Goal: Transaction & Acquisition: Purchase product/service

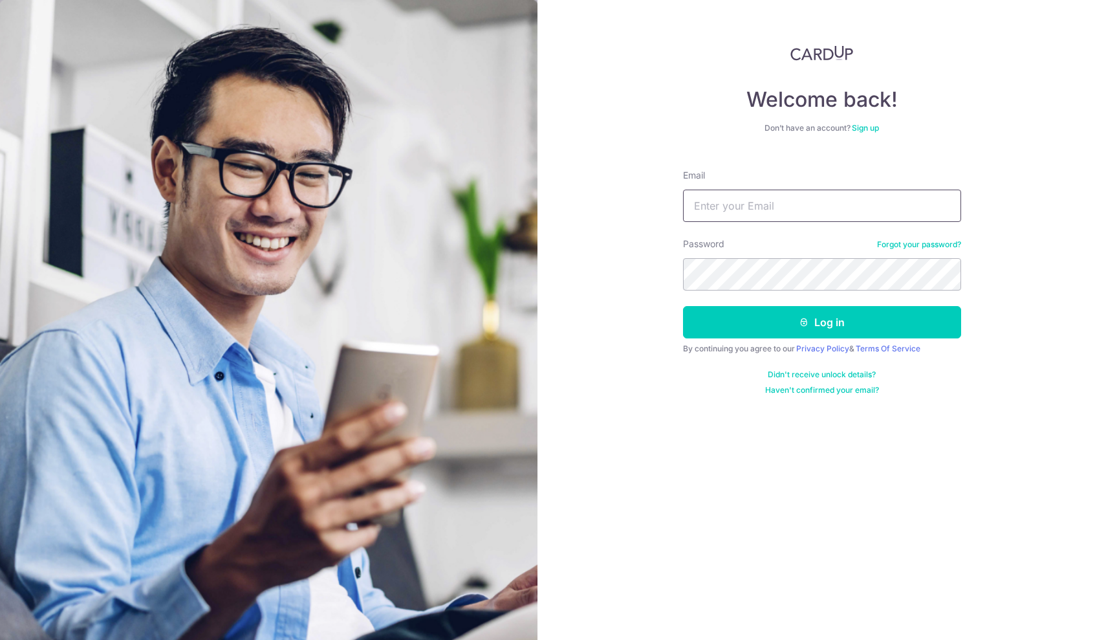
type input "[EMAIL_ADDRESS][DOMAIN_NAME]"
click at [821, 322] on button "Log in" at bounding box center [822, 322] width 278 height 32
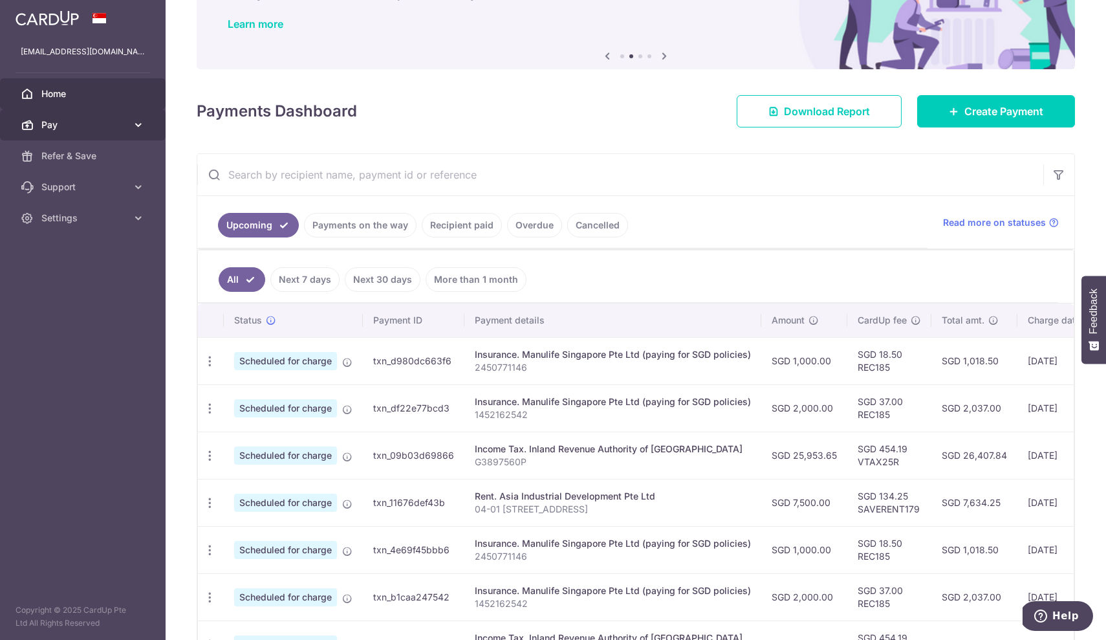
click at [119, 127] on span "Pay" at bounding box center [83, 124] width 85 height 13
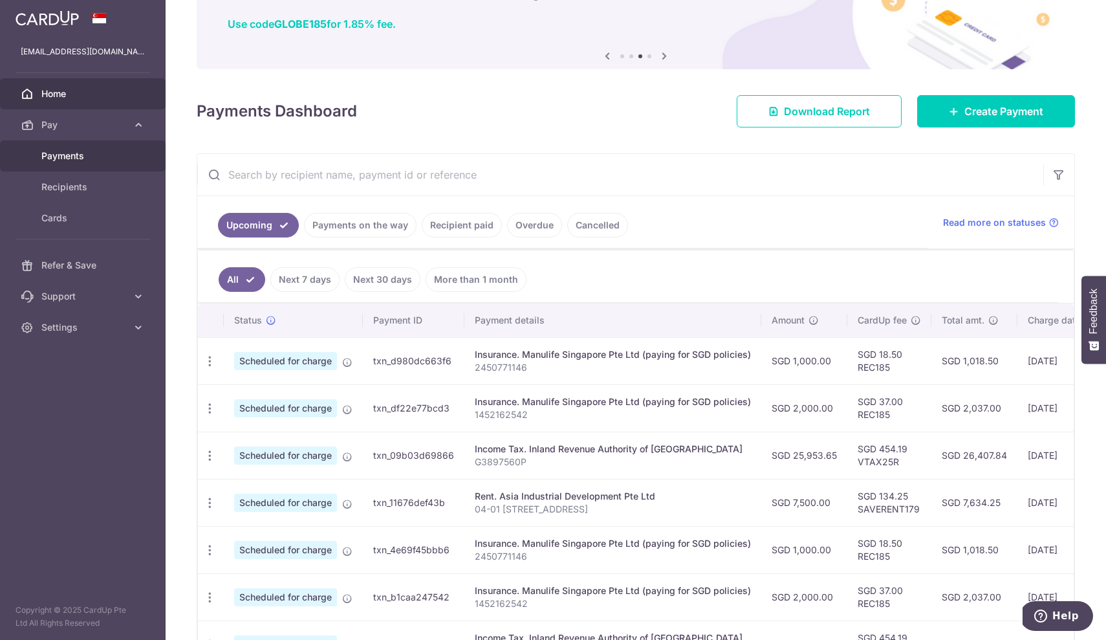
click at [92, 161] on span "Payments" at bounding box center [83, 155] width 85 height 13
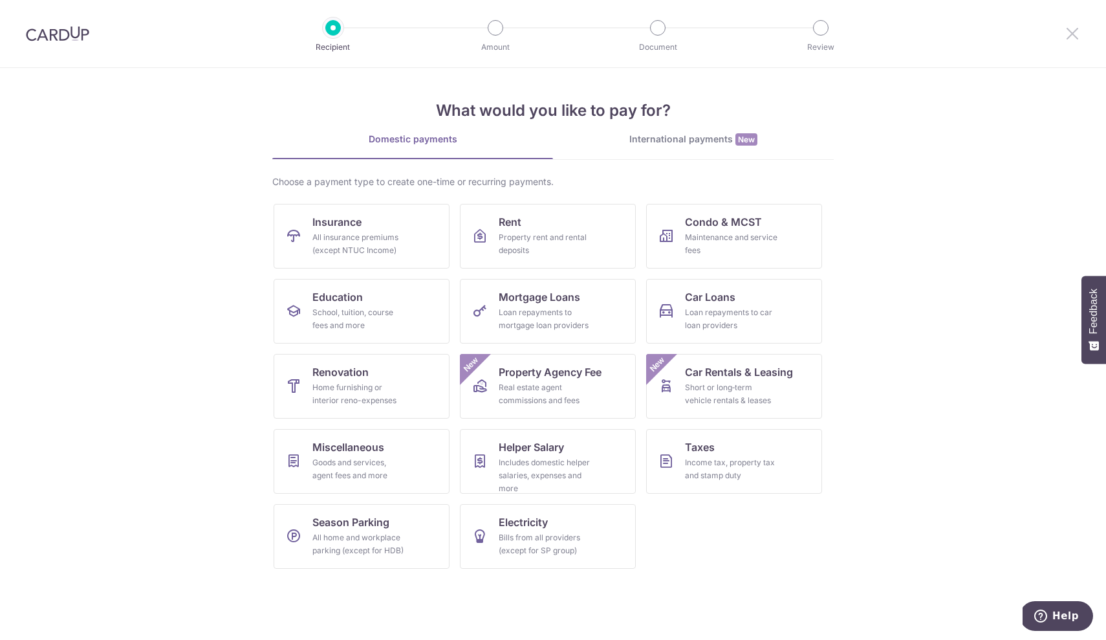
click at [1076, 27] on icon at bounding box center [1073, 33] width 16 height 16
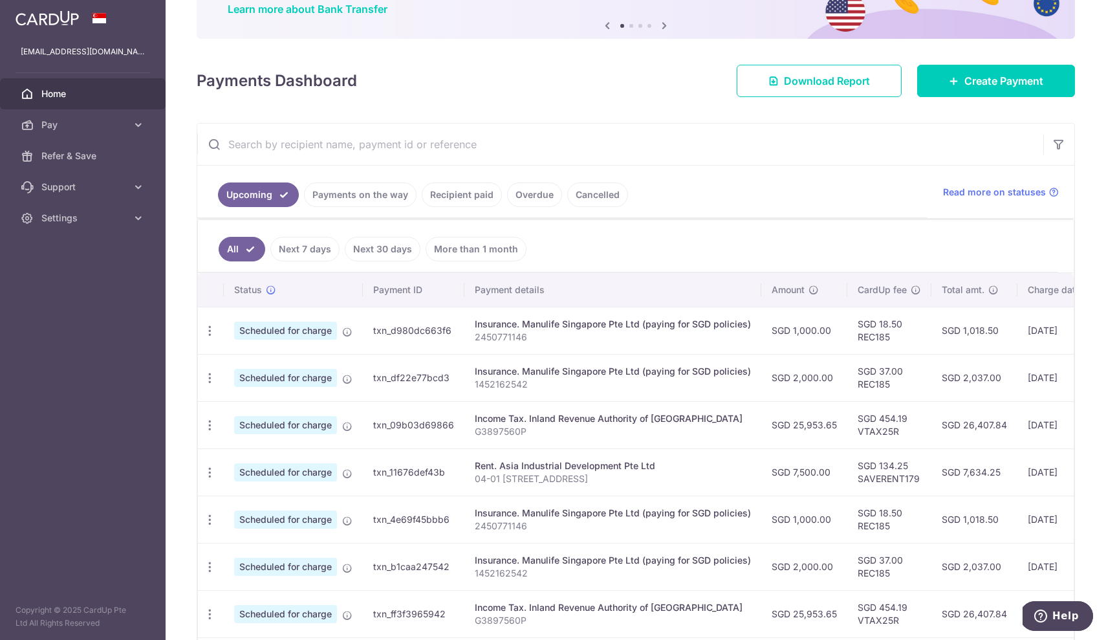
scroll to position [111, 0]
click at [521, 325] on div "Insurance. Manulife Singapore Pte Ltd (paying for SGD policies)" at bounding box center [613, 324] width 276 height 13
click at [216, 329] on div "Update payment Cancel payment" at bounding box center [210, 332] width 24 height 24
click at [206, 332] on icon "button" at bounding box center [210, 332] width 14 height 14
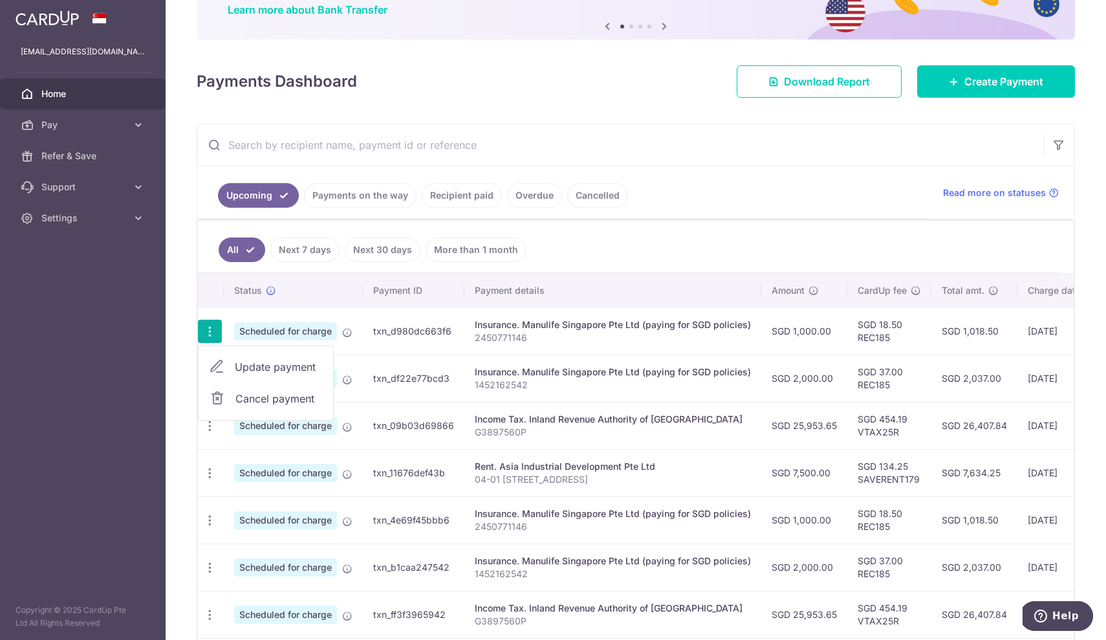
click at [287, 398] on span "Cancel payment" at bounding box center [278, 399] width 87 height 16
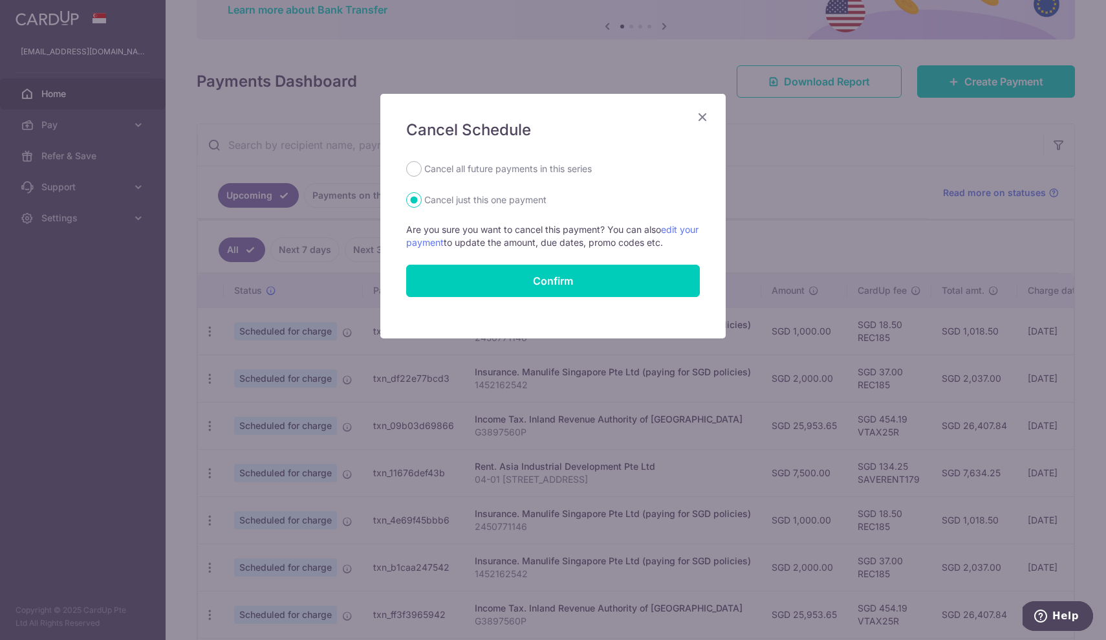
click at [518, 169] on label "Cancel all future payments in this series" at bounding box center [508, 169] width 168 height 16
click at [422, 169] on input "Cancel all future payments in this series" at bounding box center [414, 169] width 16 height 16
radio input "true"
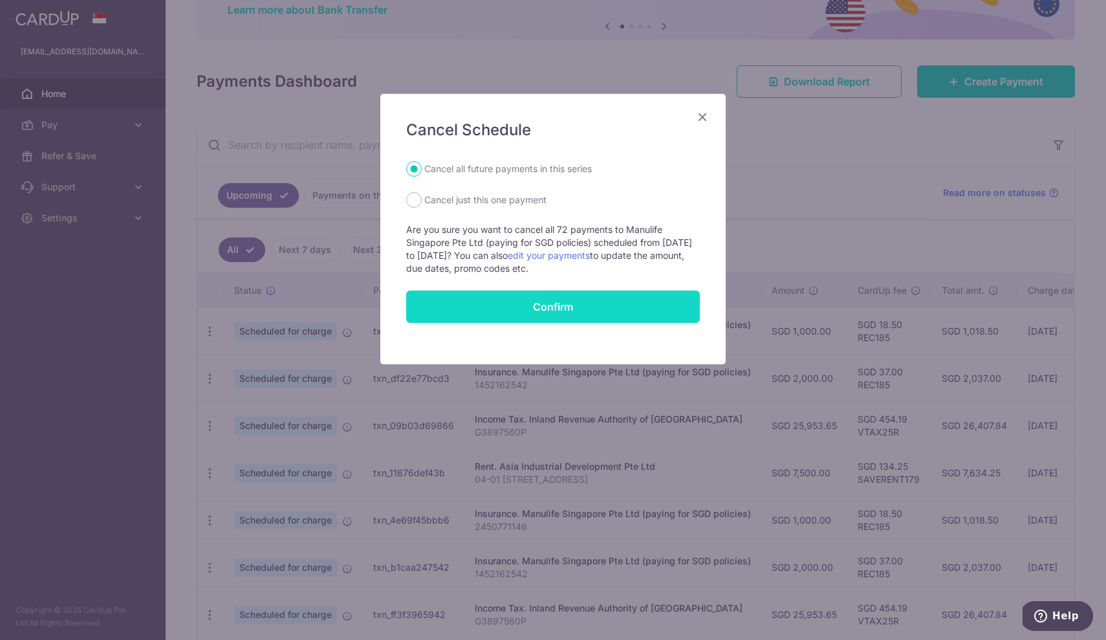
click at [542, 303] on button "Confirm" at bounding box center [553, 306] width 294 height 32
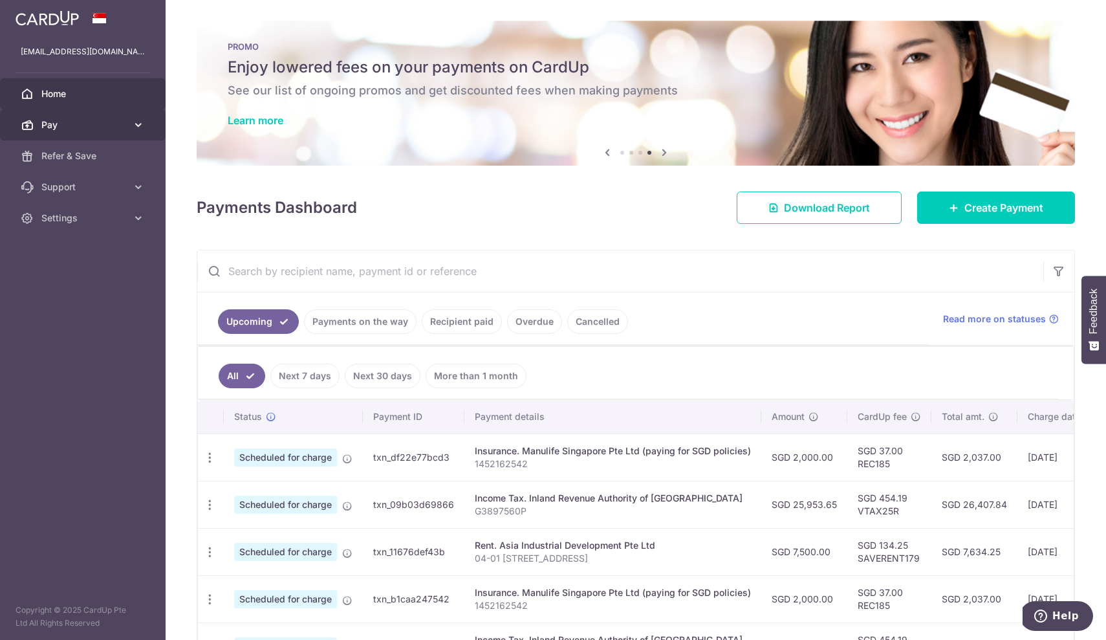
click at [87, 127] on span "Pay" at bounding box center [83, 124] width 85 height 13
click at [87, 128] on span "Pay" at bounding box center [83, 124] width 85 height 13
click at [979, 217] on link "Create Payment" at bounding box center [996, 207] width 158 height 32
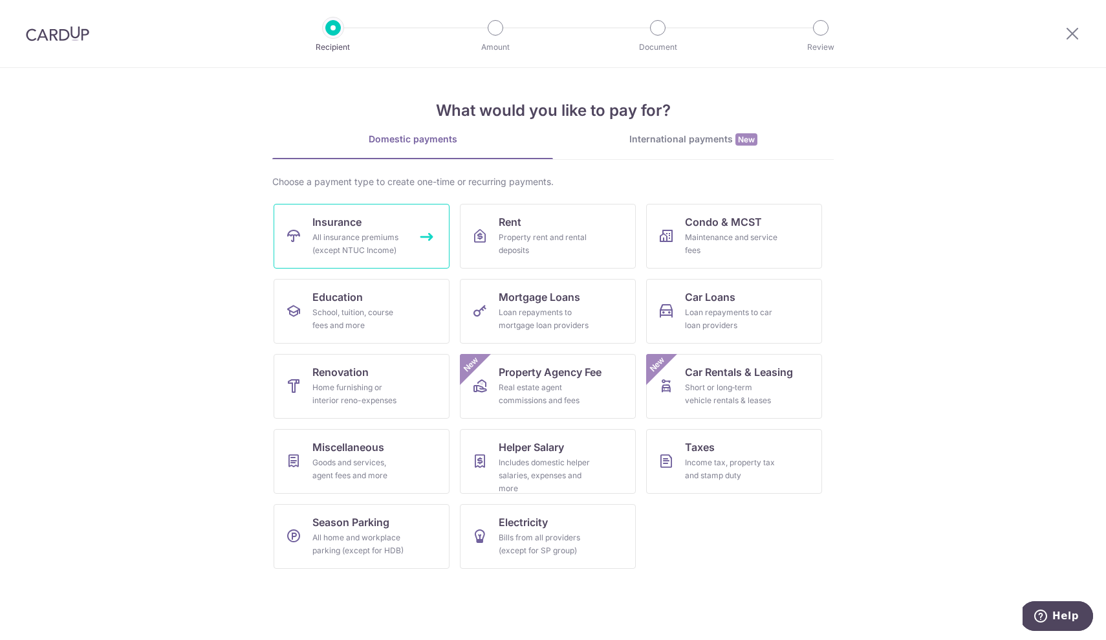
click at [367, 232] on div "All insurance premiums (except NTUC Income)" at bounding box center [358, 244] width 93 height 26
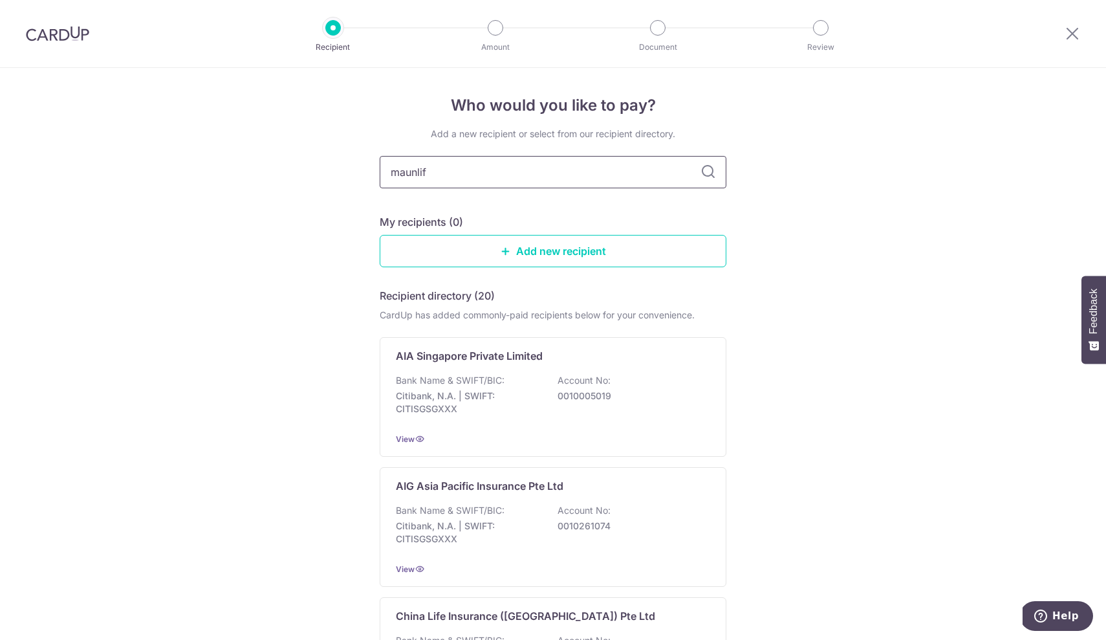
type input "maunlife"
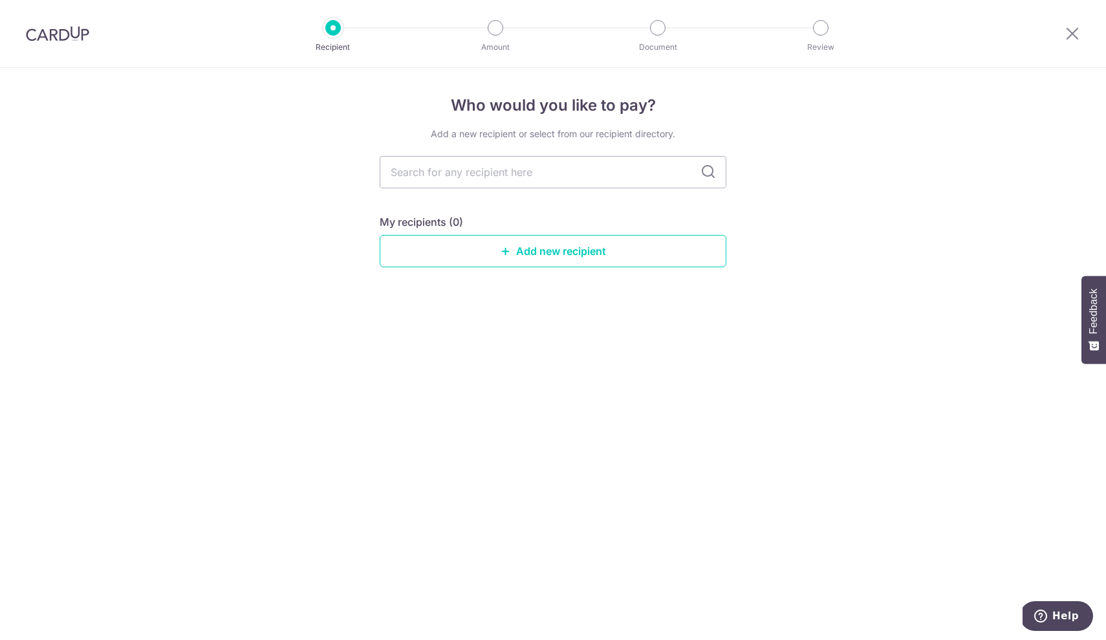
click at [248, 235] on div "Who would you like to pay? Add a new recipient or select from our recipient dir…" at bounding box center [553, 354] width 1106 height 572
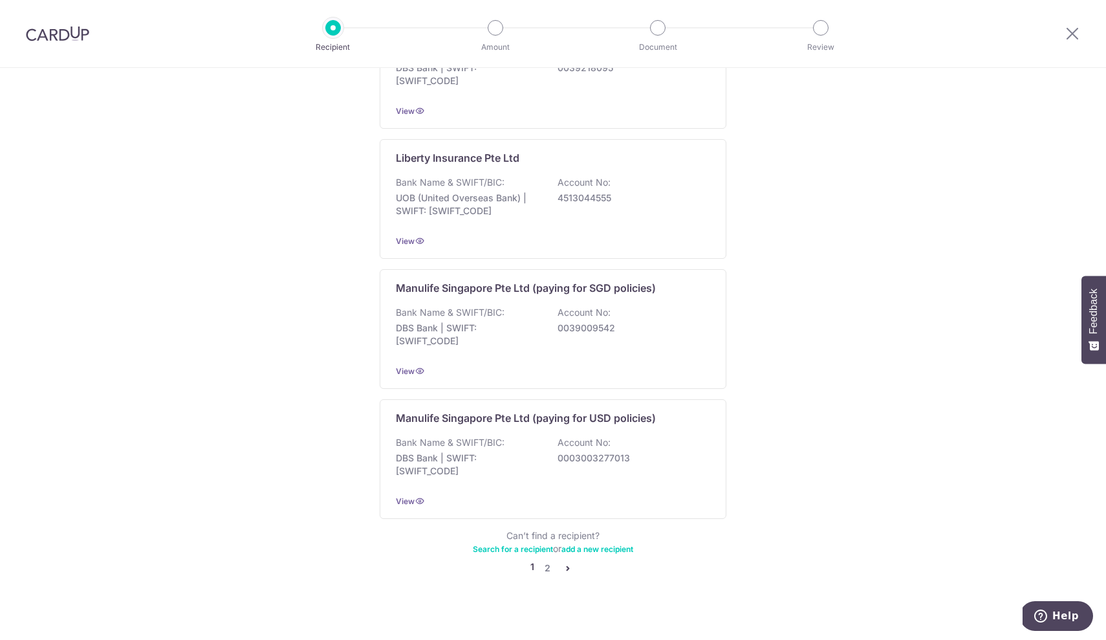
scroll to position [1127, 0]
click at [514, 307] on div "Bank Name & SWIFT/BIC: DBS Bank | SWIFT: DBSSSGSGXXX Account No: 0039009542" at bounding box center [553, 331] width 314 height 48
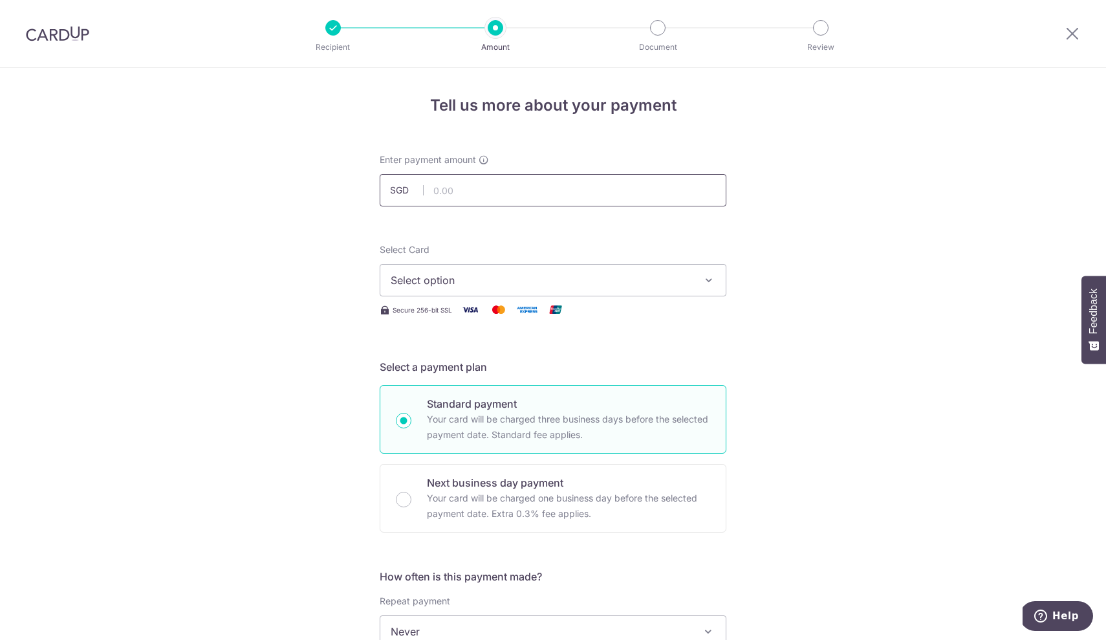
click at [470, 186] on input "text" at bounding box center [553, 190] width 347 height 32
type input "1,000.00"
click at [468, 276] on span "Select option" at bounding box center [541, 280] width 301 height 16
click at [451, 310] on span "Add credit card" at bounding box center [564, 316] width 301 height 13
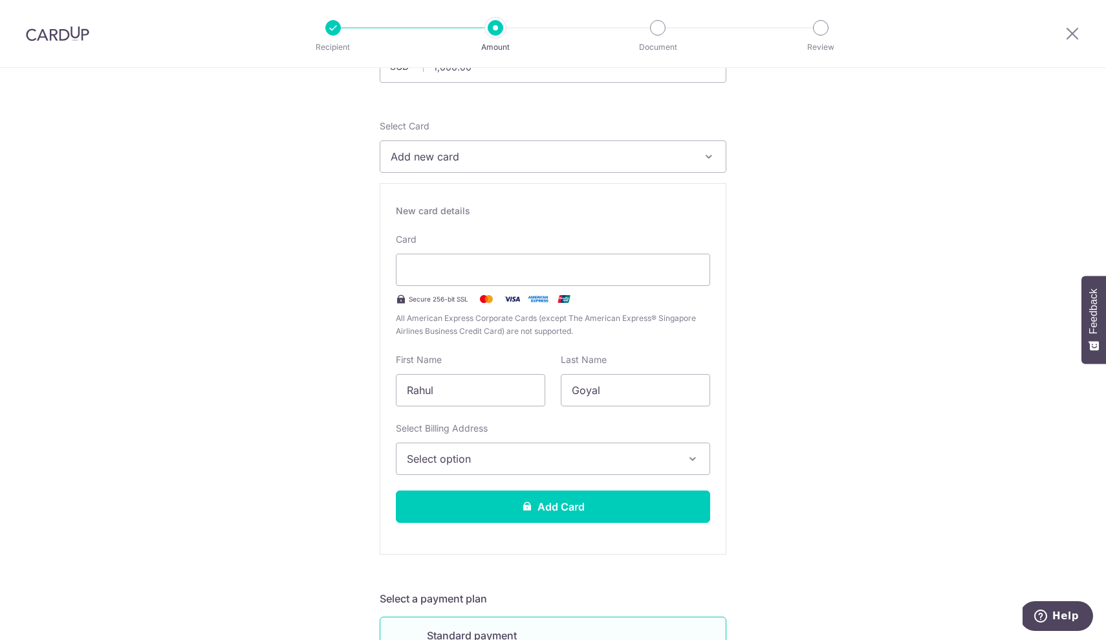
scroll to position [127, 0]
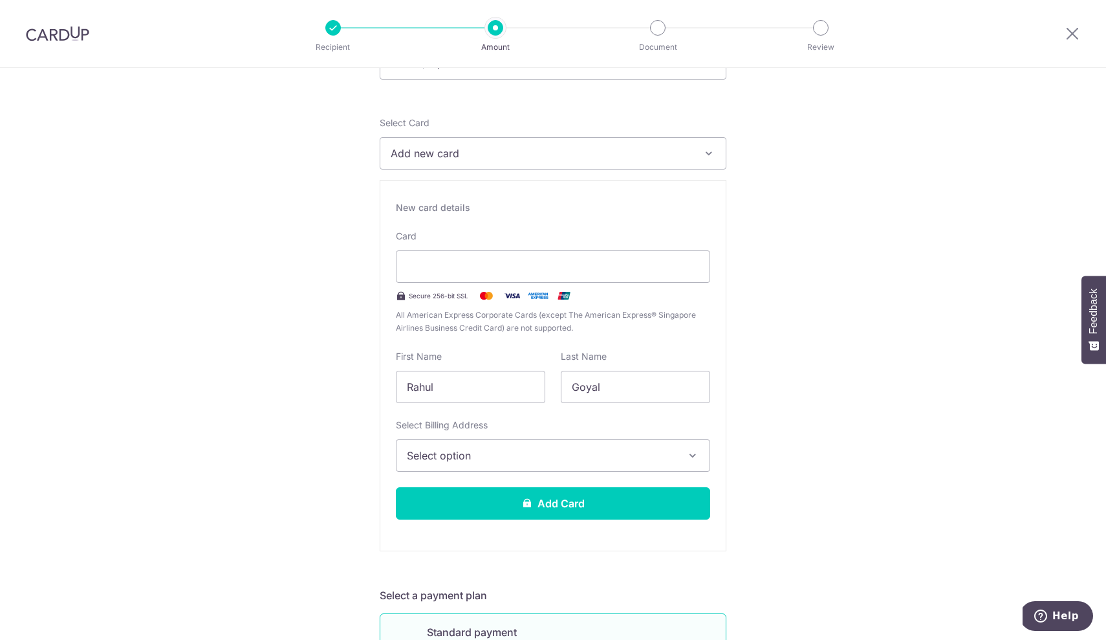
click at [526, 466] on button "Select option" at bounding box center [553, 455] width 314 height 32
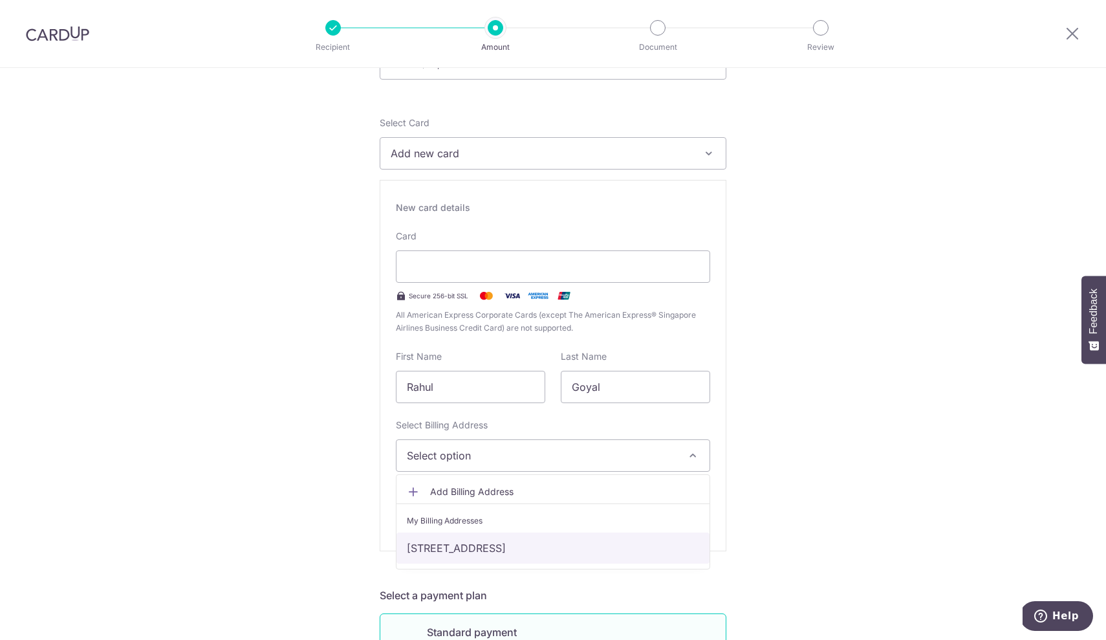
click at [497, 547] on link "[STREET_ADDRESS]" at bounding box center [553, 547] width 313 height 31
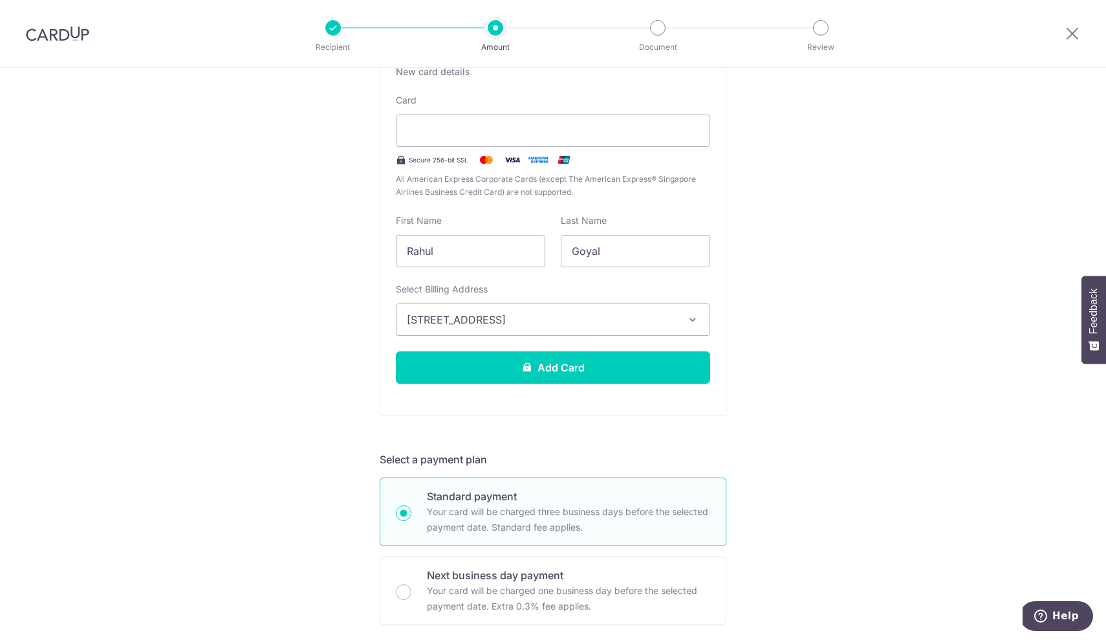
scroll to position [271, 0]
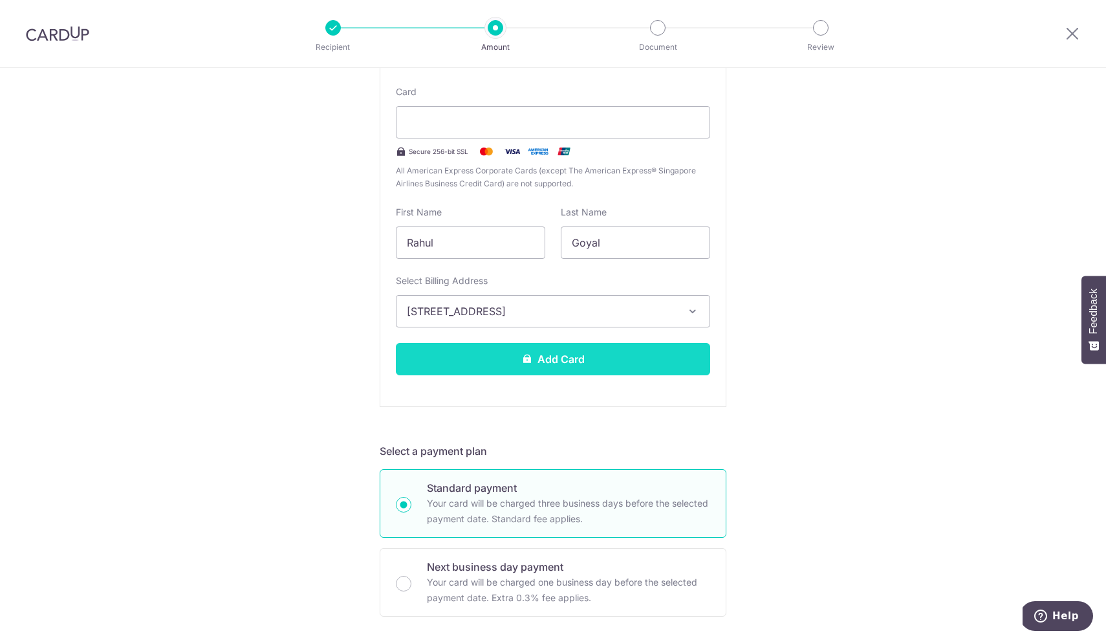
click at [566, 361] on button "Add Card" at bounding box center [553, 359] width 314 height 32
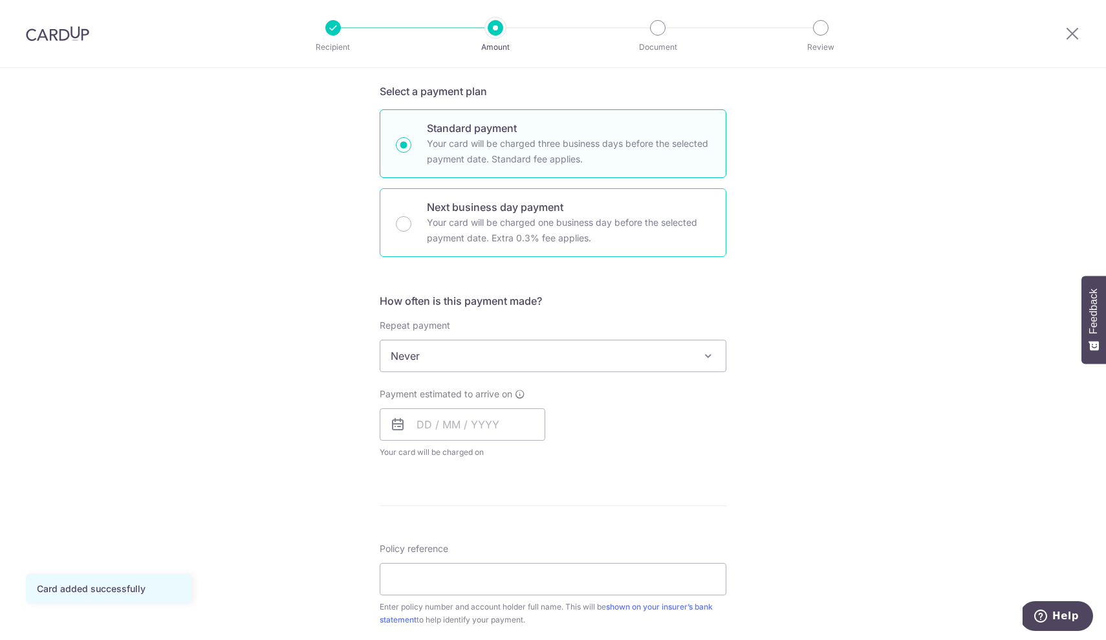
scroll to position [279, 0]
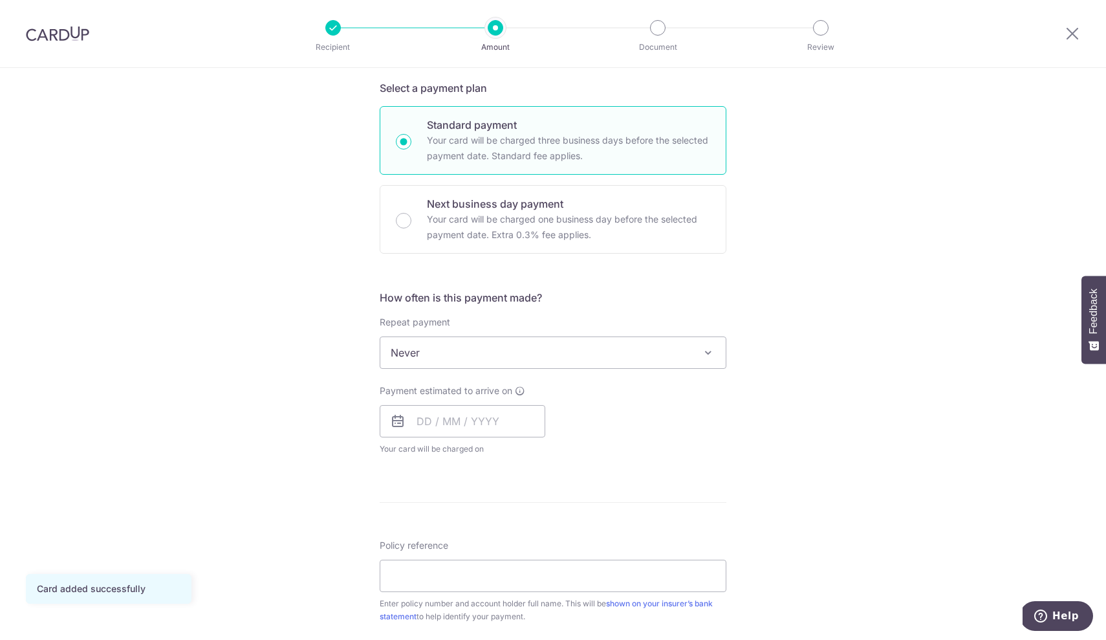
click at [551, 355] on span "Never" at bounding box center [552, 352] width 345 height 31
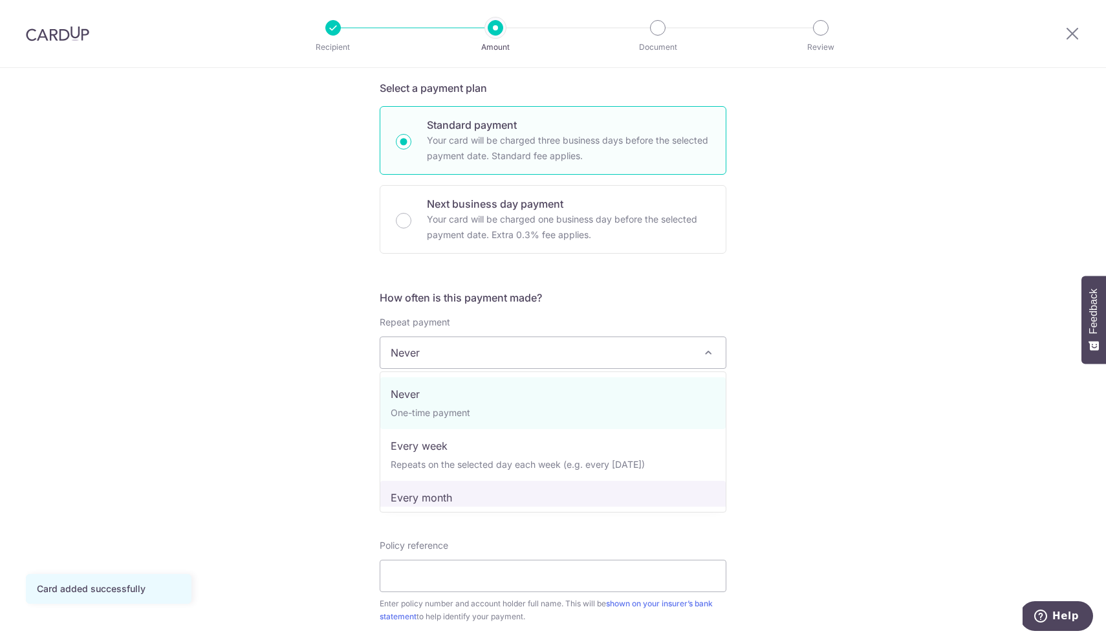
select select "3"
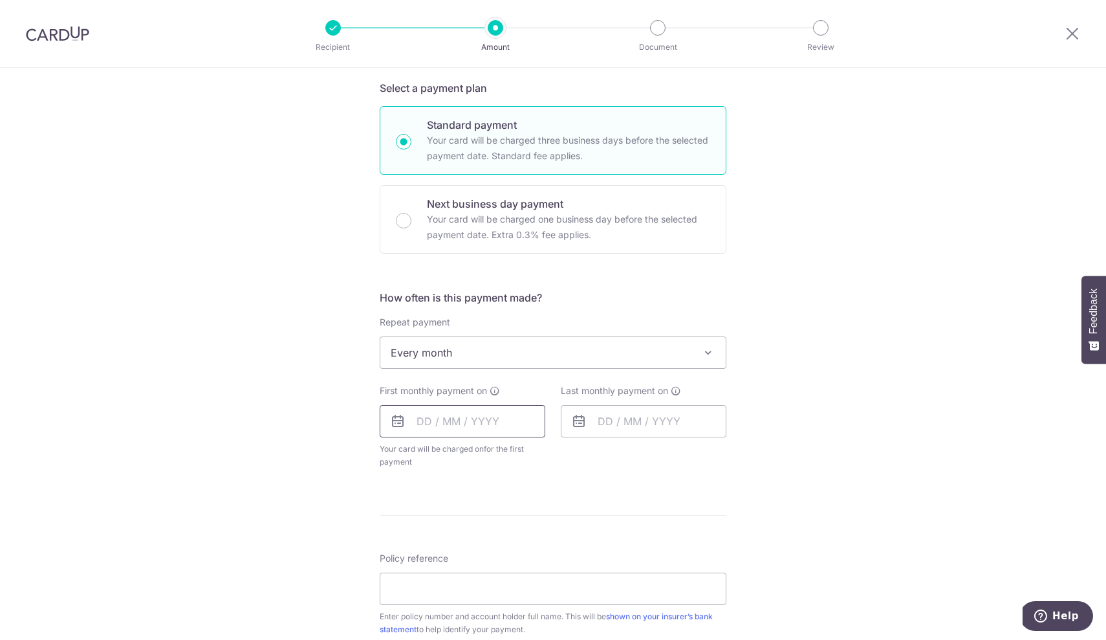
click at [422, 419] on input "text" at bounding box center [463, 421] width 166 height 32
click at [510, 538] on link "9" at bounding box center [509, 538] width 21 height 21
type input "[DATE]"
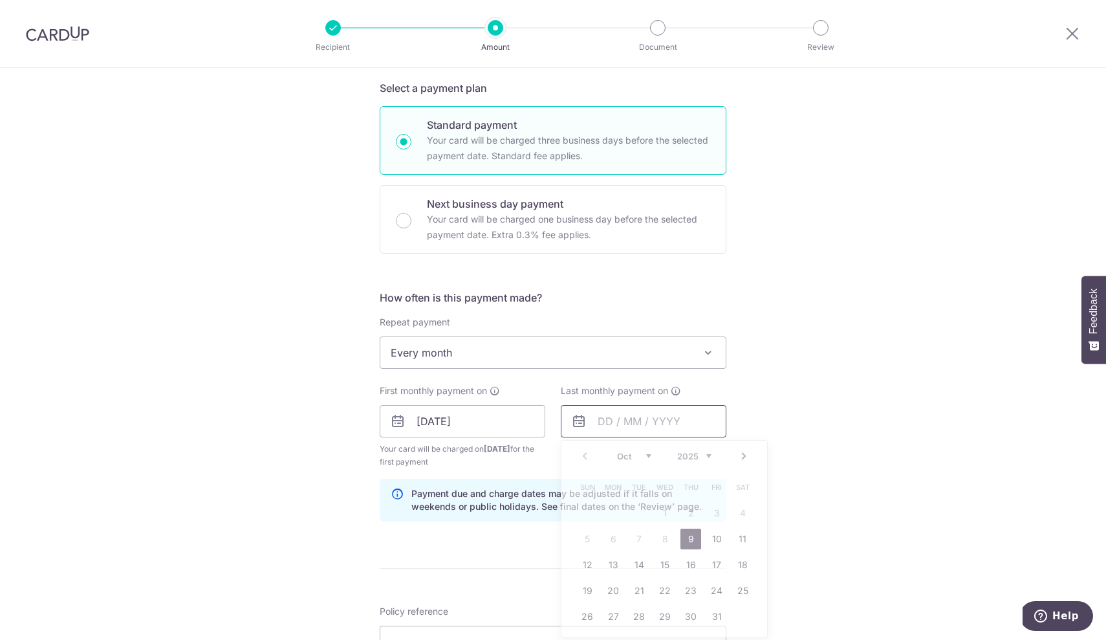
click at [596, 421] on input "text" at bounding box center [644, 421] width 166 height 32
click at [636, 539] on link "9" at bounding box center [639, 538] width 21 height 21
type input "09/09/2031"
click at [796, 375] on div "Tell us more about your payment Enter payment amount SGD 1,000.00 1000.00 Card …" at bounding box center [553, 407] width 1106 height 1236
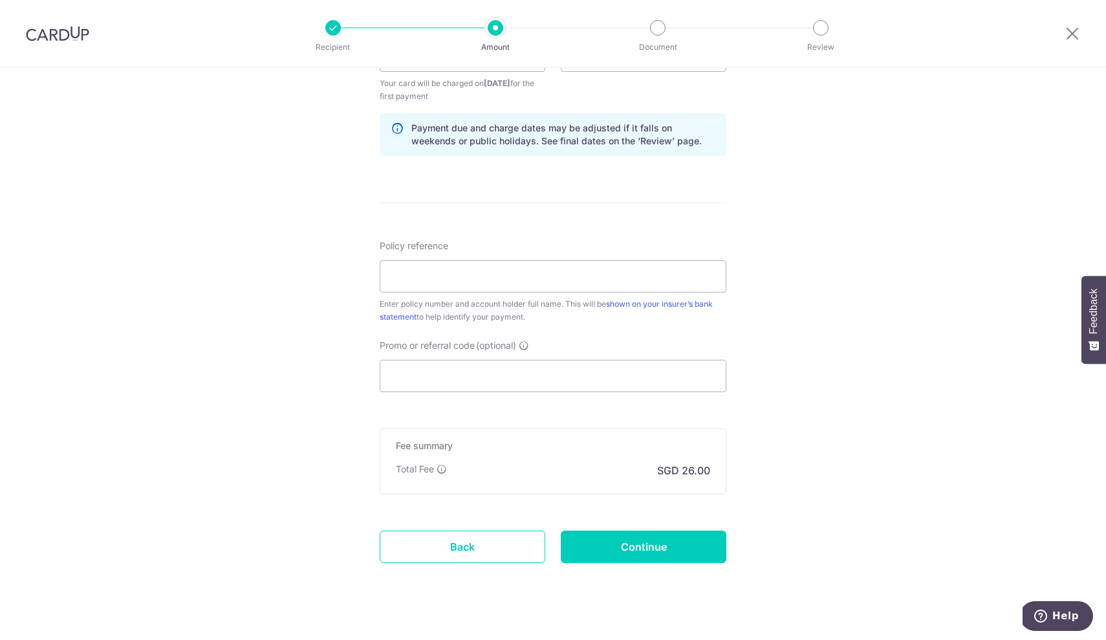
scroll to position [646, 0]
click at [583, 277] on input "Policy reference" at bounding box center [553, 275] width 347 height 32
paste input "2450771146"
type input "2450771146"
click at [499, 367] on input "Promo or referral code (optional)" at bounding box center [553, 374] width 347 height 32
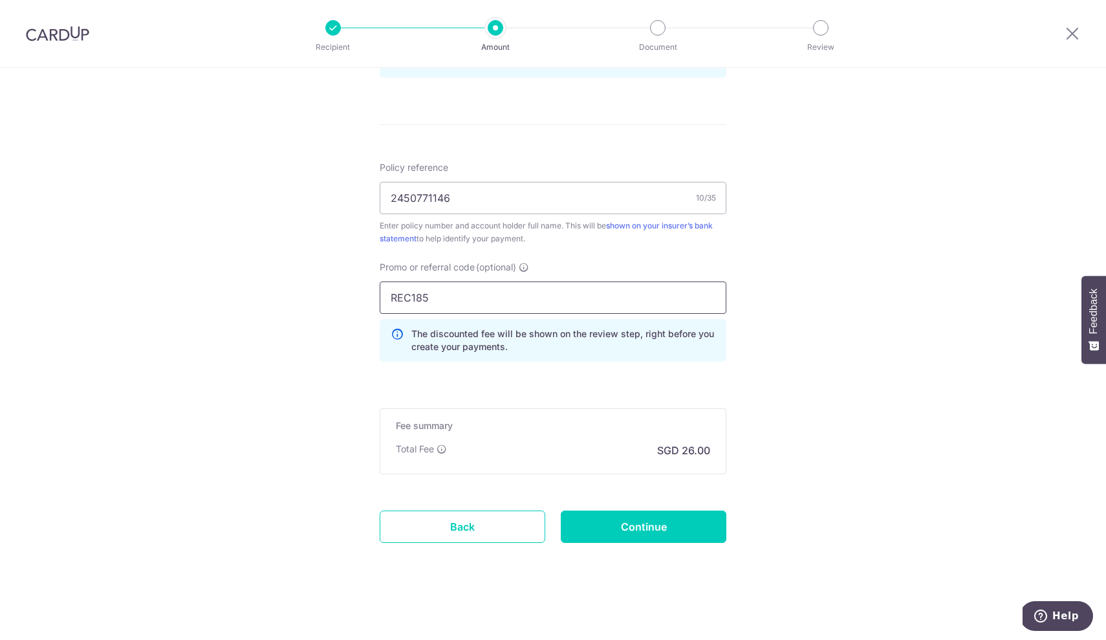
scroll to position [722, 0]
type input "REC185"
click at [633, 531] on input "Continue" at bounding box center [644, 526] width 166 height 32
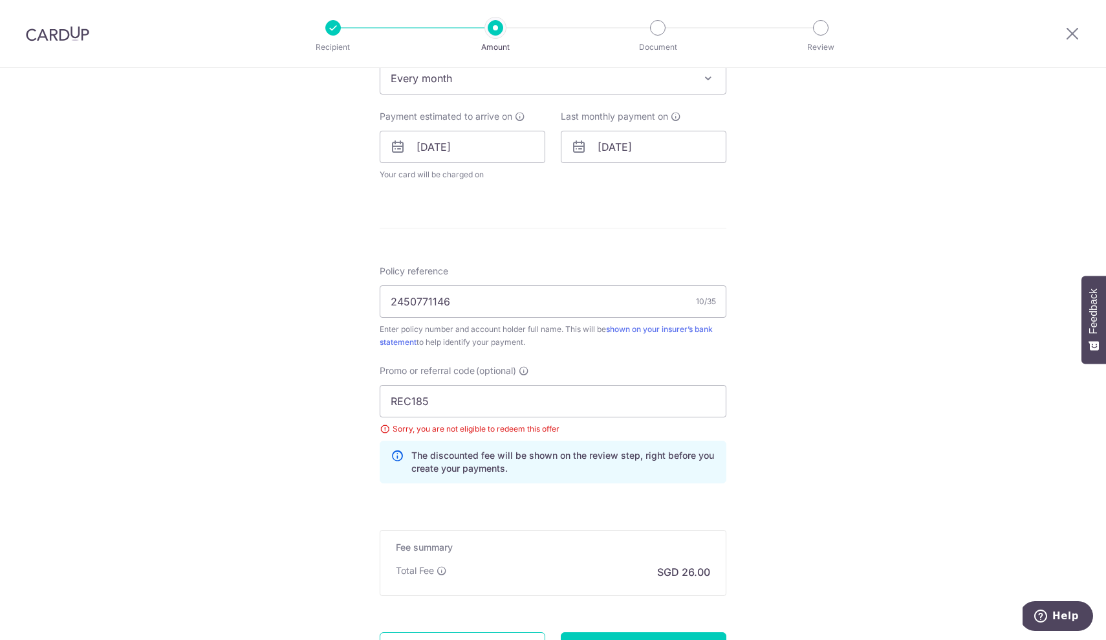
scroll to position [577, 0]
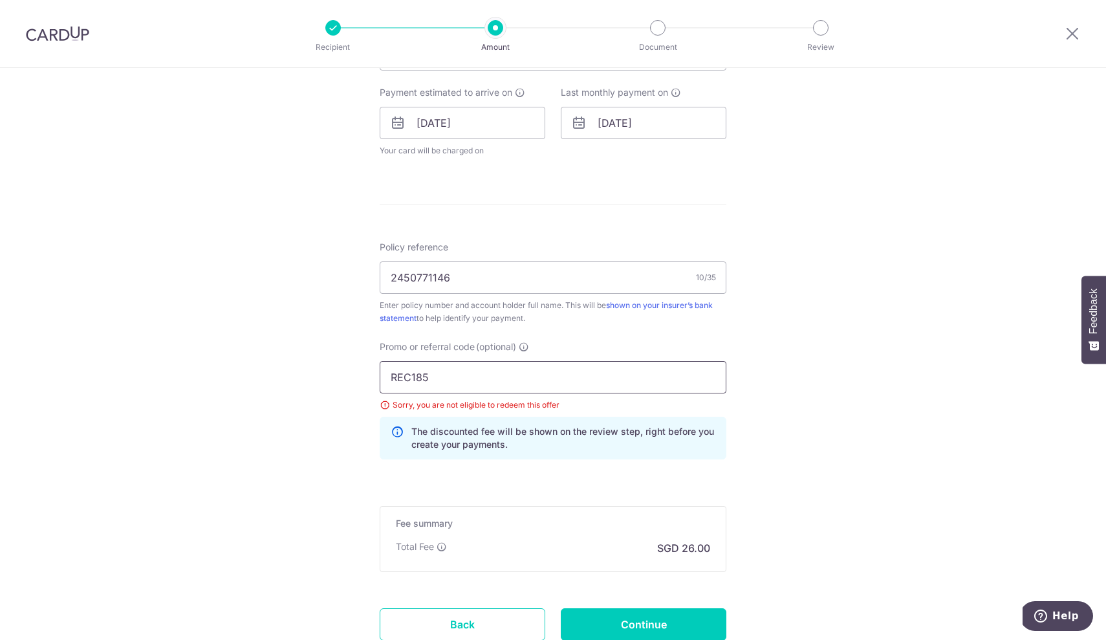
click at [480, 370] on input "REC185" at bounding box center [553, 377] width 347 height 32
type input "OFF225"
click at [786, 385] on div "Tell us more about your payment Enter payment amount SGD 1,000.00 1000.00 Selec…" at bounding box center [553, 114] width 1106 height 1246
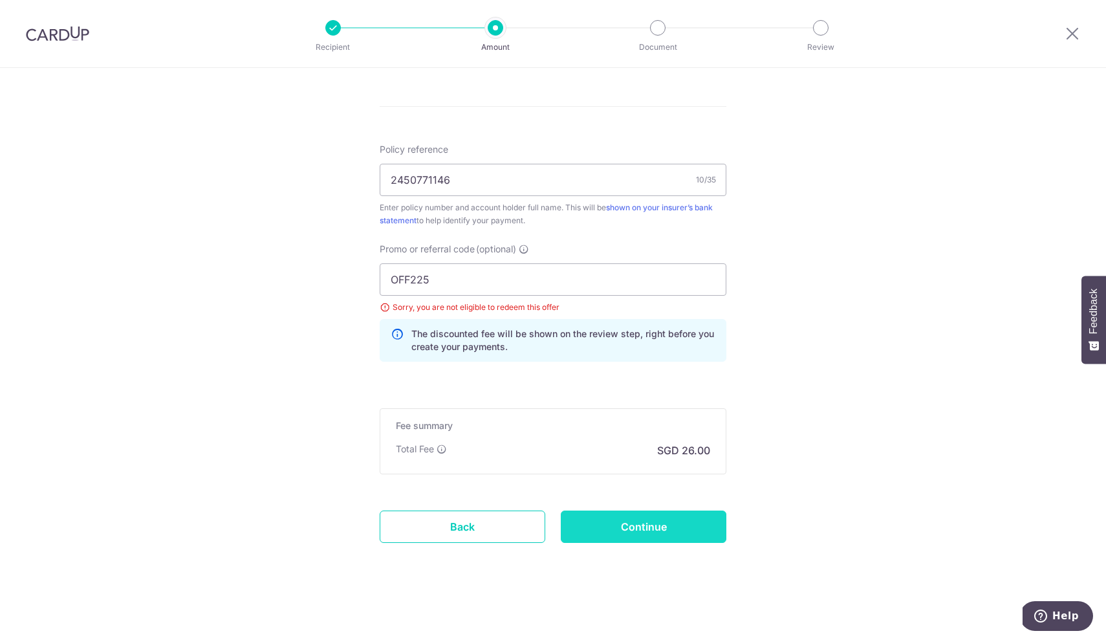
scroll to position [675, 0]
click at [639, 537] on input "Continue" at bounding box center [644, 526] width 166 height 32
click at [781, 415] on div "Tell us more about your payment Enter payment amount SGD 1,000.00 1000.00 Selec…" at bounding box center [553, 16] width 1106 height 1246
click at [396, 335] on icon at bounding box center [397, 340] width 13 height 26
click at [384, 311] on div "Sorry, you are not eligible to redeem this offer" at bounding box center [553, 307] width 347 height 13
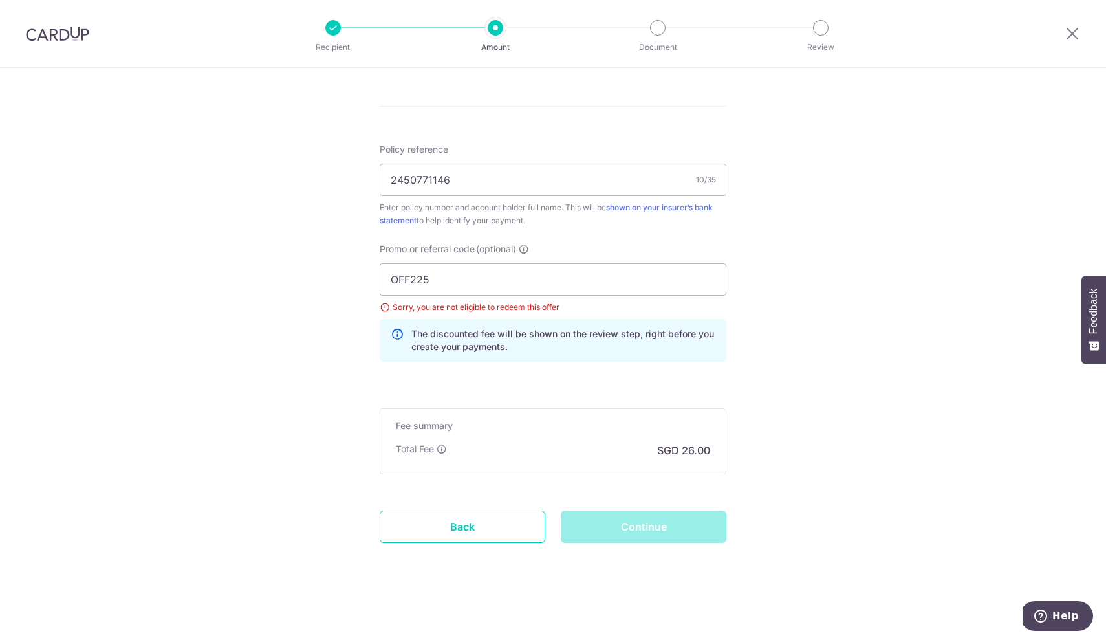
click at [649, 532] on div "Continue" at bounding box center [643, 526] width 181 height 32
click at [810, 411] on div "Tell us more about your payment Enter payment amount SGD 1,000.00 1000.00 Selec…" at bounding box center [553, 16] width 1106 height 1246
click at [601, 296] on input "OFF225" at bounding box center [553, 279] width 347 height 32
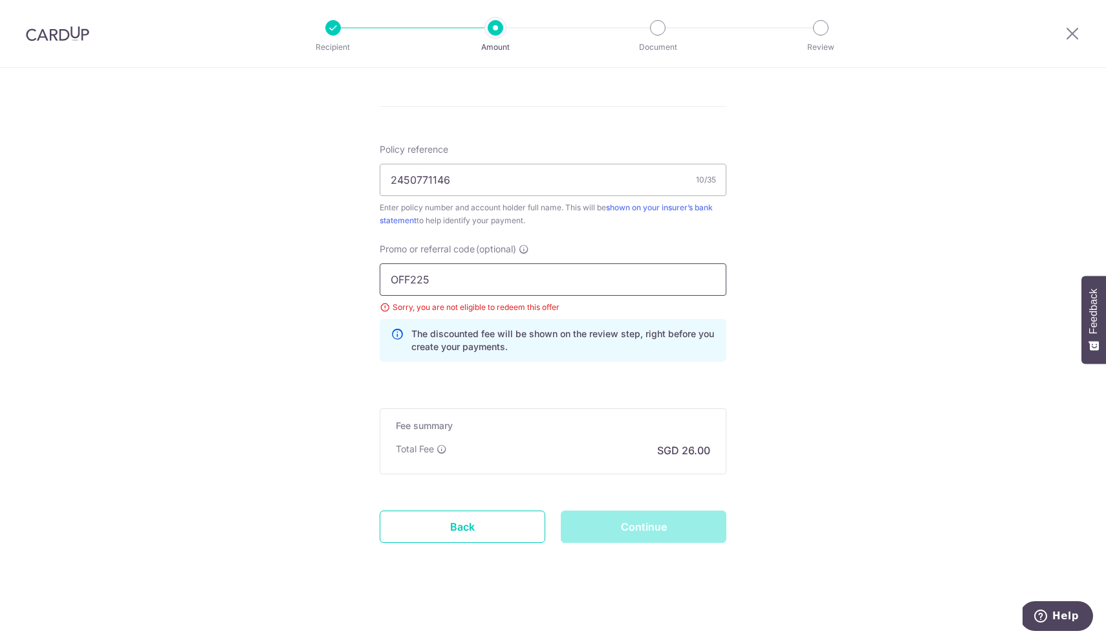
click at [601, 296] on input "OFF225" at bounding box center [553, 279] width 347 height 32
click at [477, 296] on input "OFF225" at bounding box center [553, 279] width 347 height 32
click at [393, 296] on input "OFF225" at bounding box center [553, 279] width 347 height 32
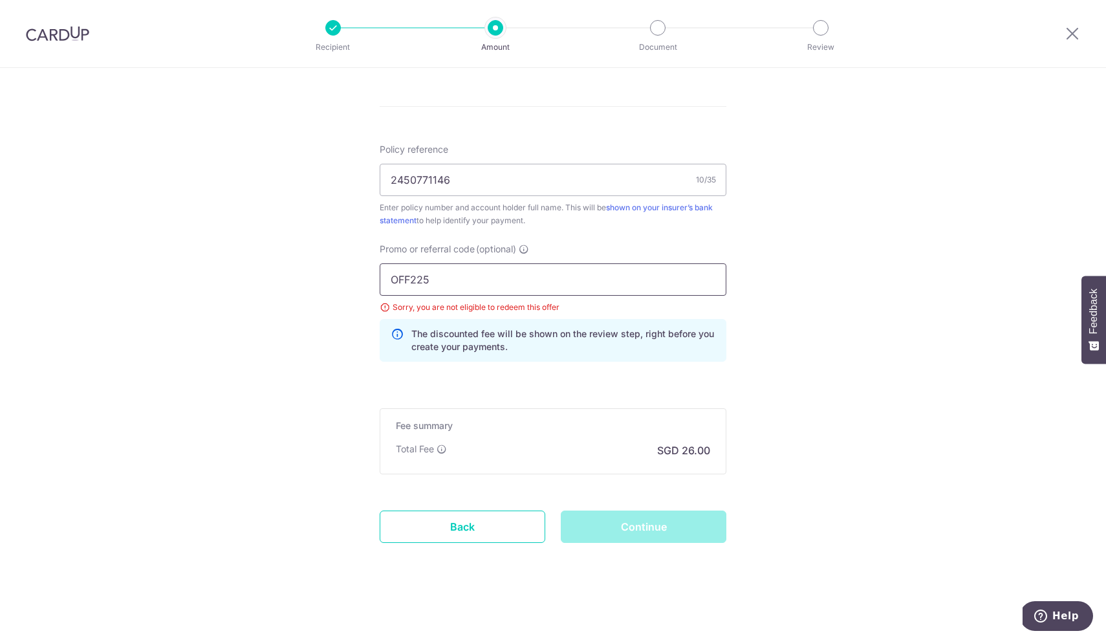
click at [393, 296] on input "OFF225" at bounding box center [553, 279] width 347 height 32
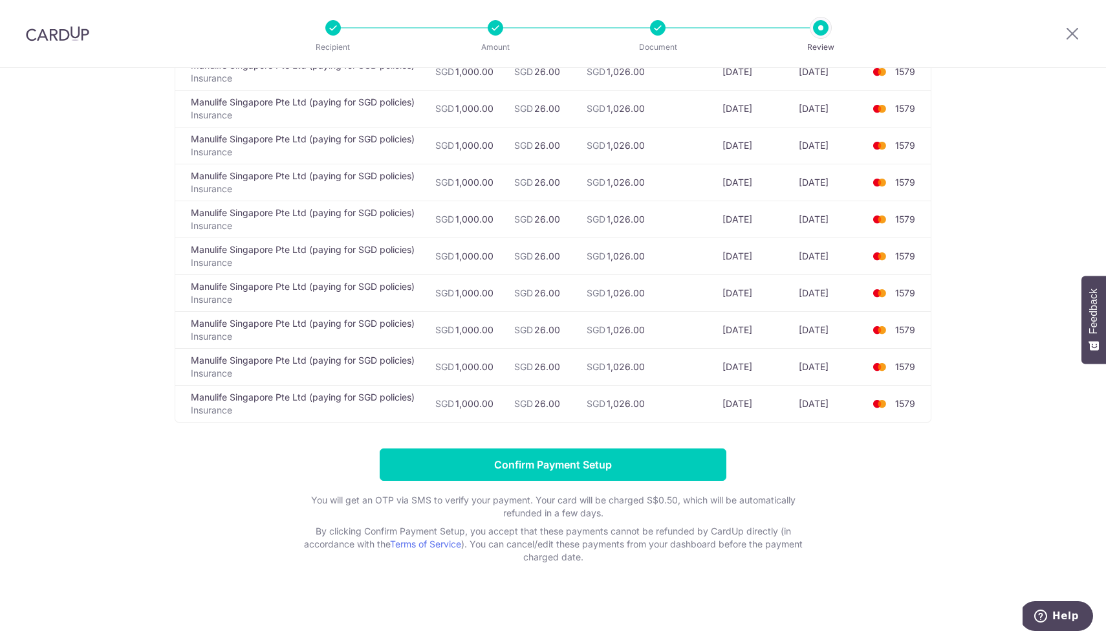
scroll to position [2446, 0]
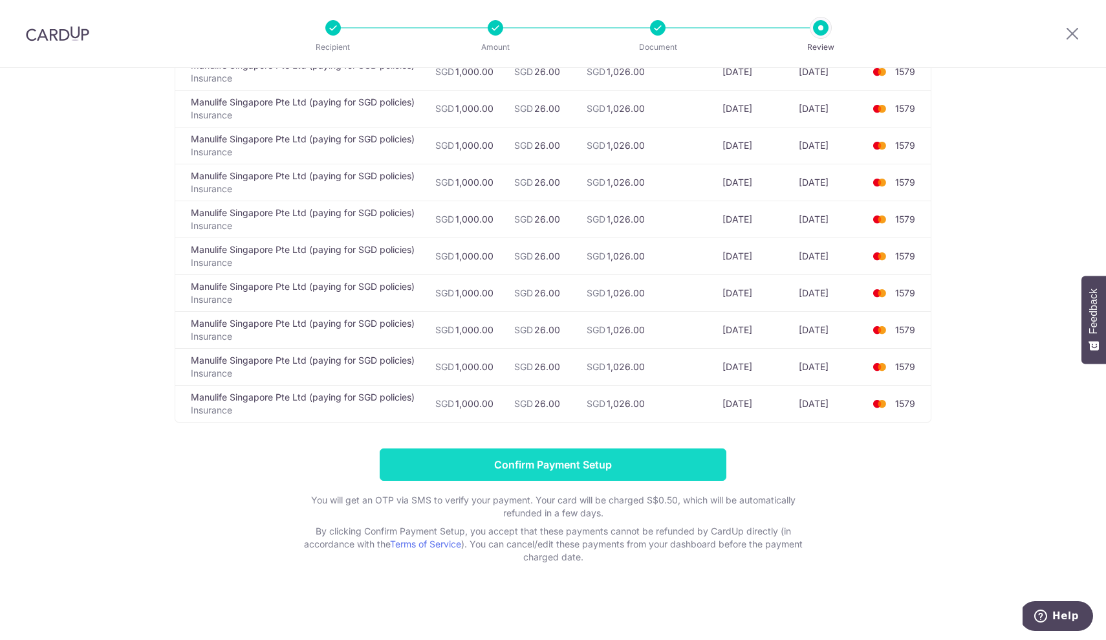
click at [547, 471] on input "Confirm Payment Setup" at bounding box center [553, 464] width 347 height 32
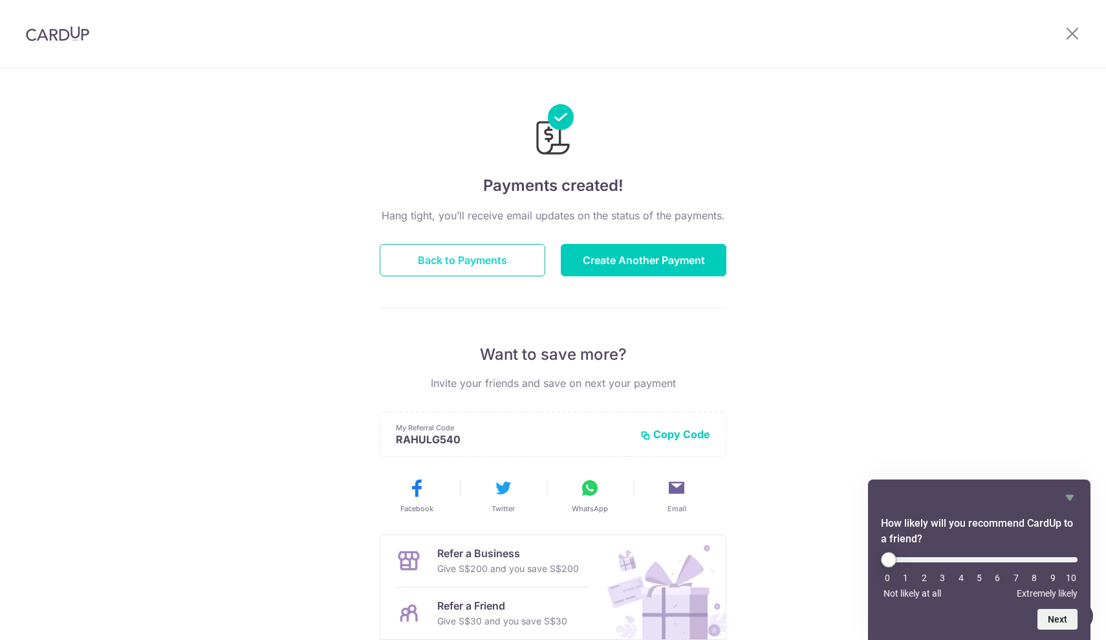
click at [507, 259] on button "Back to Payments" at bounding box center [463, 260] width 166 height 32
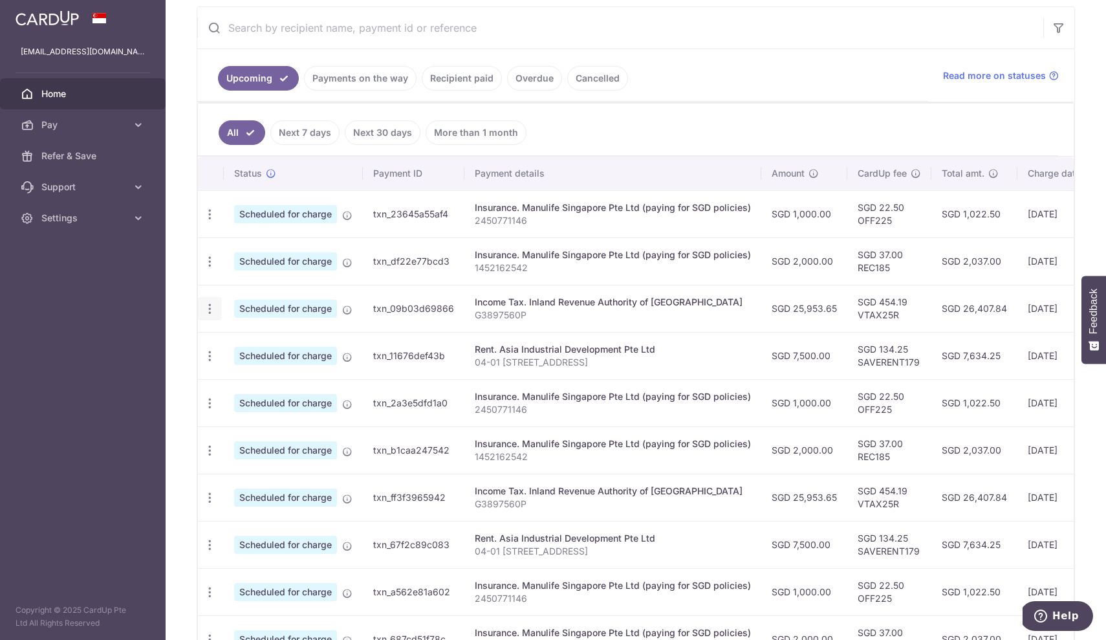
click at [207, 310] on icon "button" at bounding box center [210, 309] width 14 height 14
click at [809, 98] on ul "Upcoming Payments on the way Recipient paid Overdue Cancelled" at bounding box center [562, 75] width 730 height 52
click at [820, 309] on td "SGD 25,953.65" at bounding box center [804, 308] width 86 height 47
click at [795, 306] on td "SGD 25,953.65" at bounding box center [804, 308] width 86 height 47
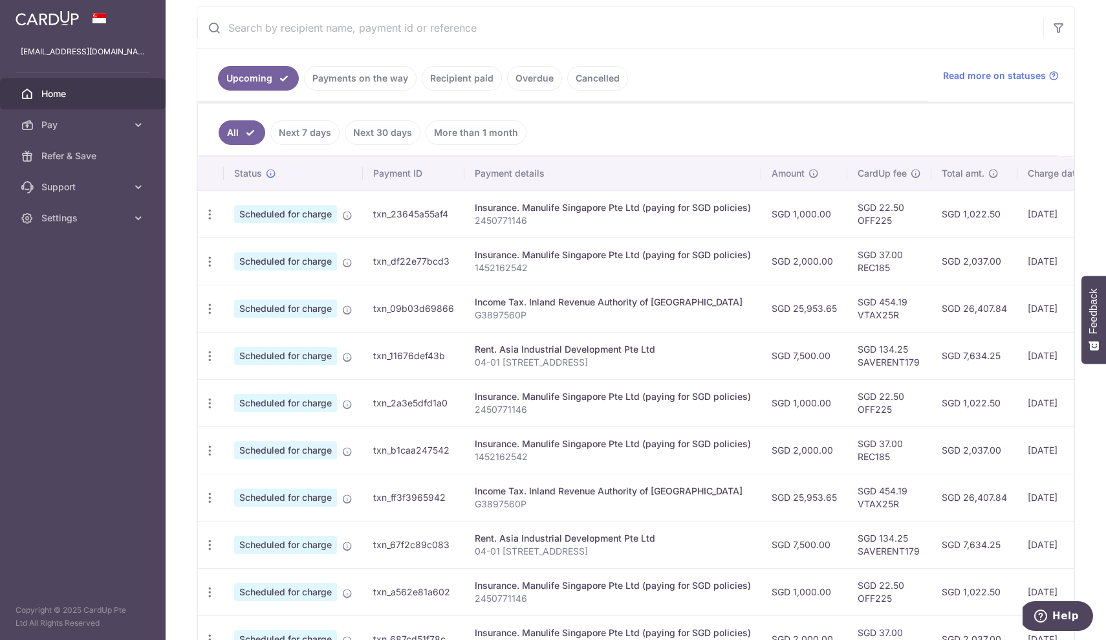
drag, startPoint x: 795, startPoint y: 306, endPoint x: 810, endPoint y: 307, distance: 14.9
click at [810, 307] on td "SGD 25,953.65" at bounding box center [804, 308] width 86 height 47
copy td "25,953.65"
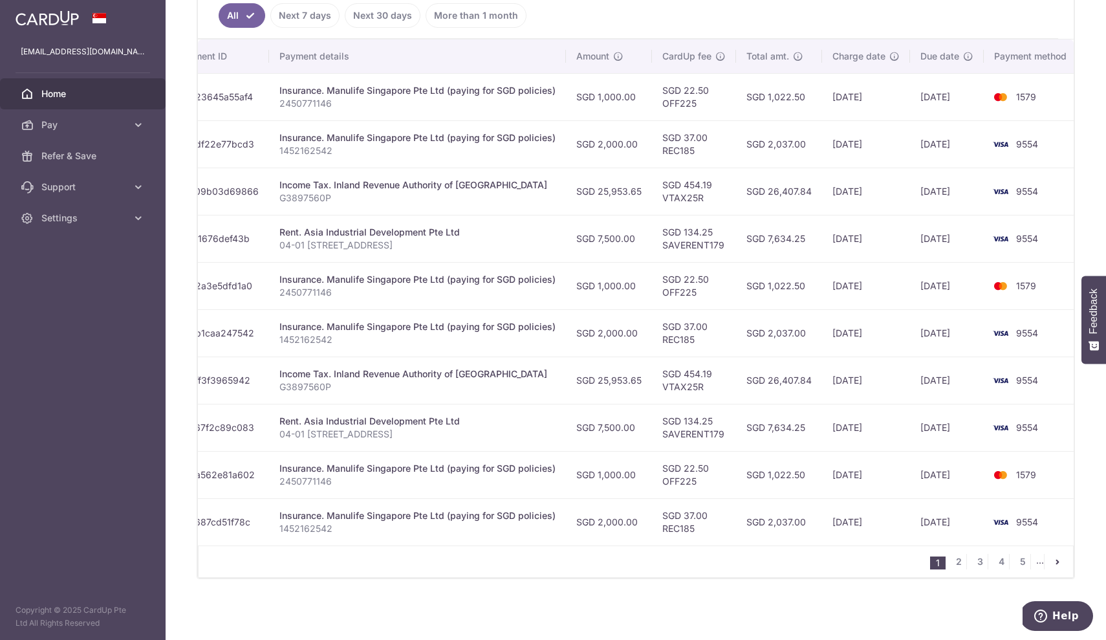
scroll to position [0, 195]
click at [962, 561] on link "2" at bounding box center [959, 562] width 16 height 16
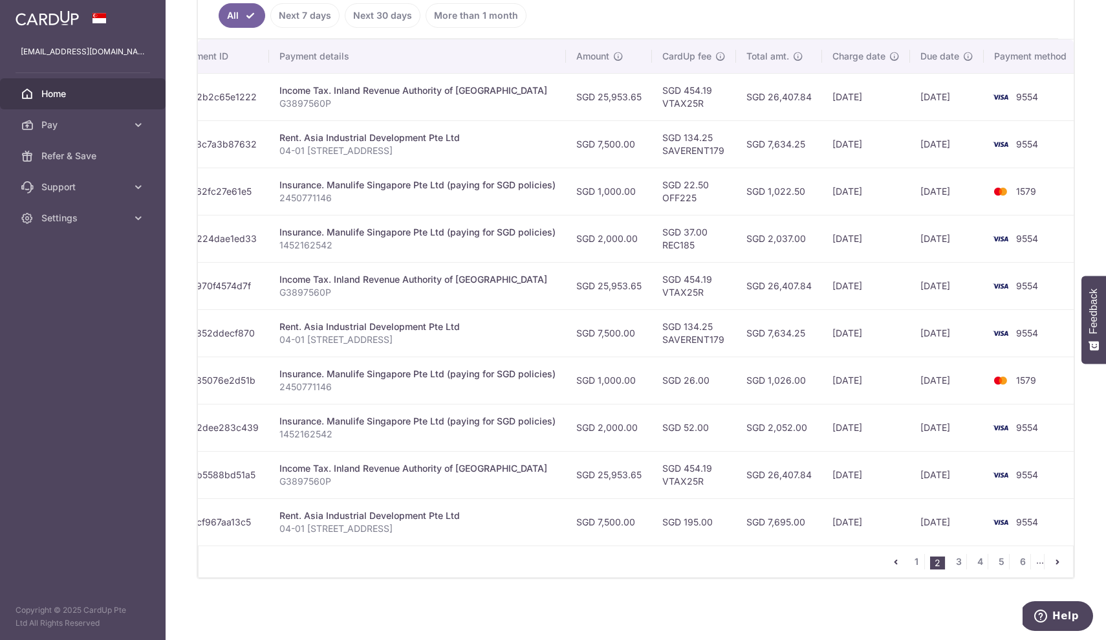
scroll to position [0, 193]
click at [958, 562] on link "3" at bounding box center [959, 562] width 16 height 16
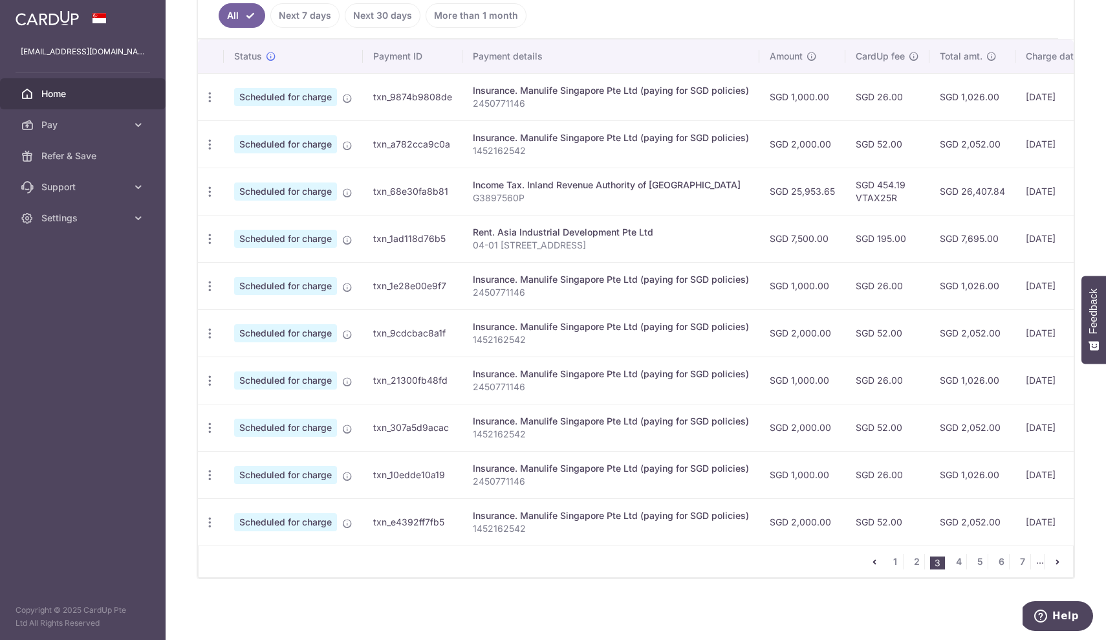
scroll to position [360, 0]
click at [896, 563] on link "1" at bounding box center [895, 562] width 16 height 16
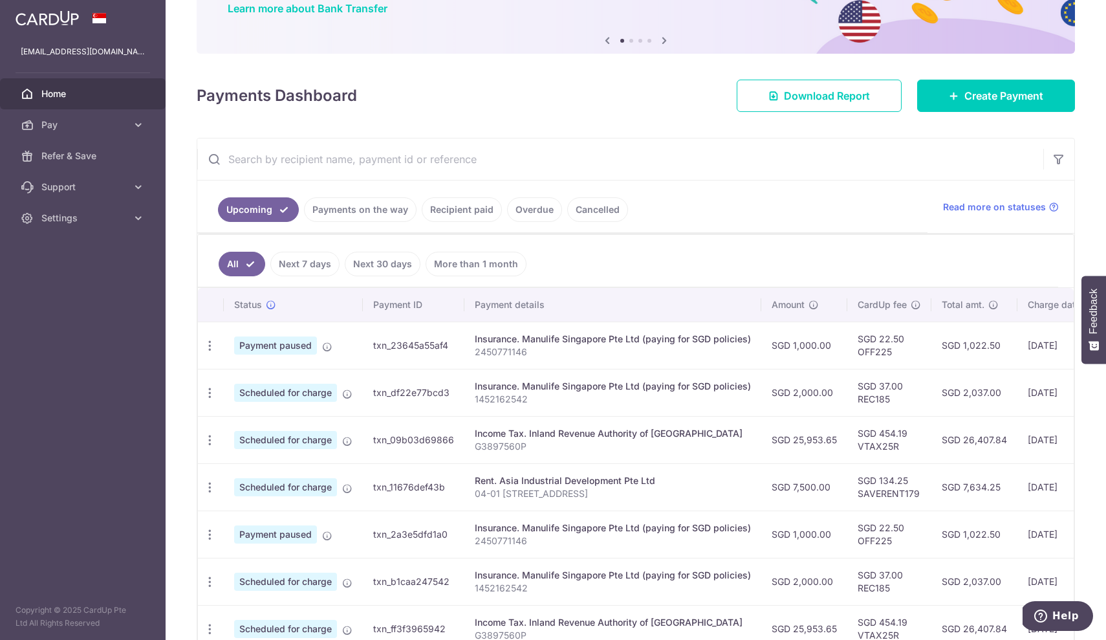
scroll to position [115, 0]
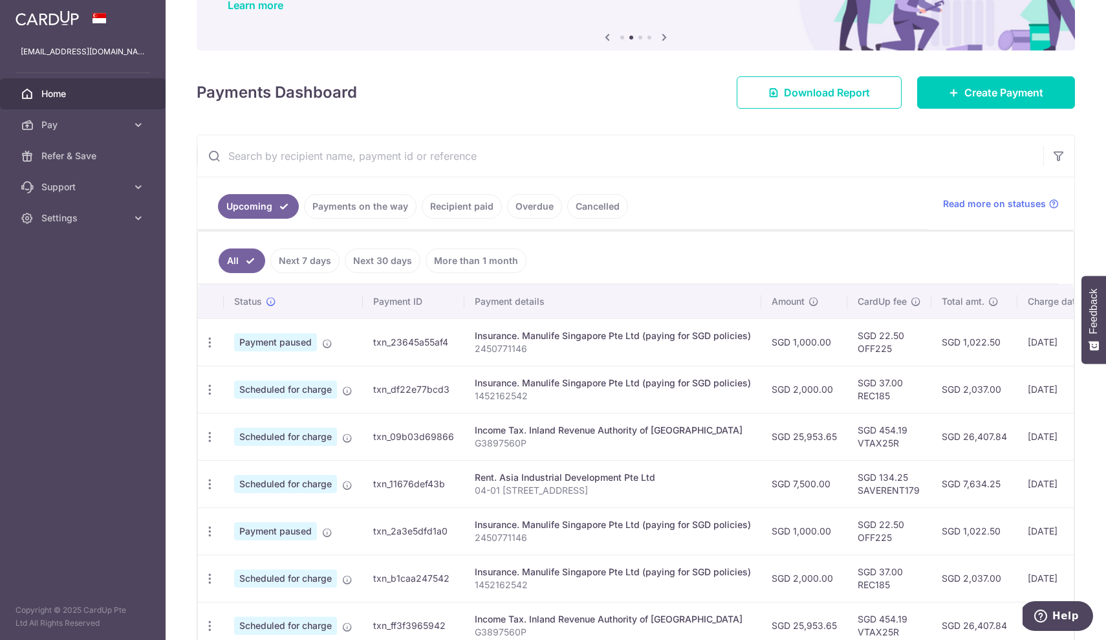
click at [512, 396] on p "1452162542" at bounding box center [613, 395] width 276 height 13
copy p "1452162542"
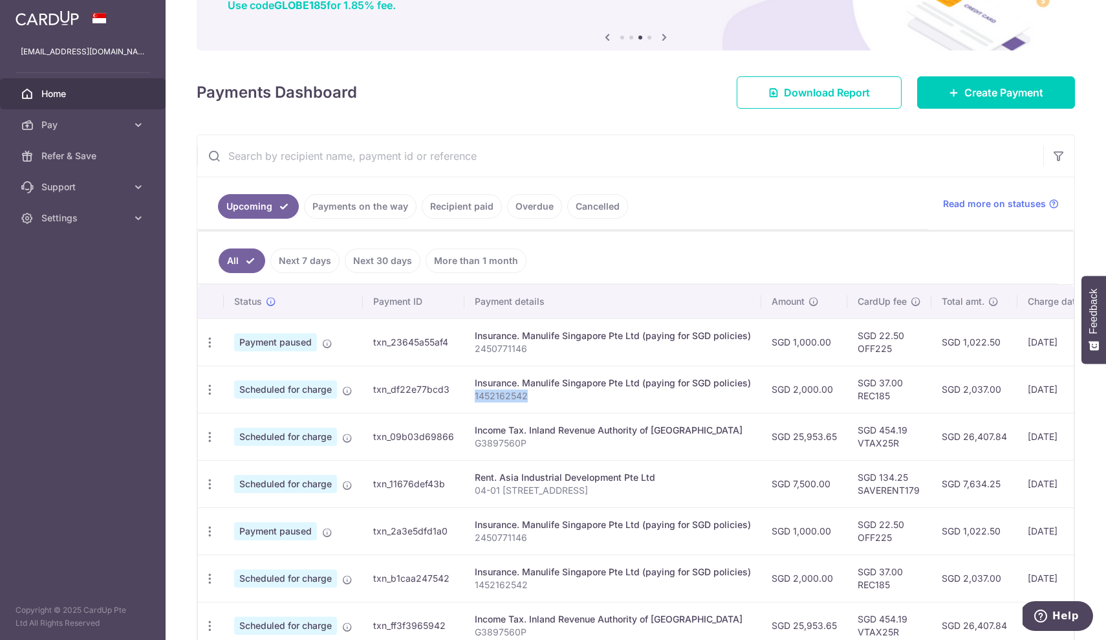
scroll to position [0, 0]
click at [207, 387] on icon "button" at bounding box center [210, 390] width 14 height 14
click at [254, 455] on span "Cancel payment" at bounding box center [278, 457] width 87 height 16
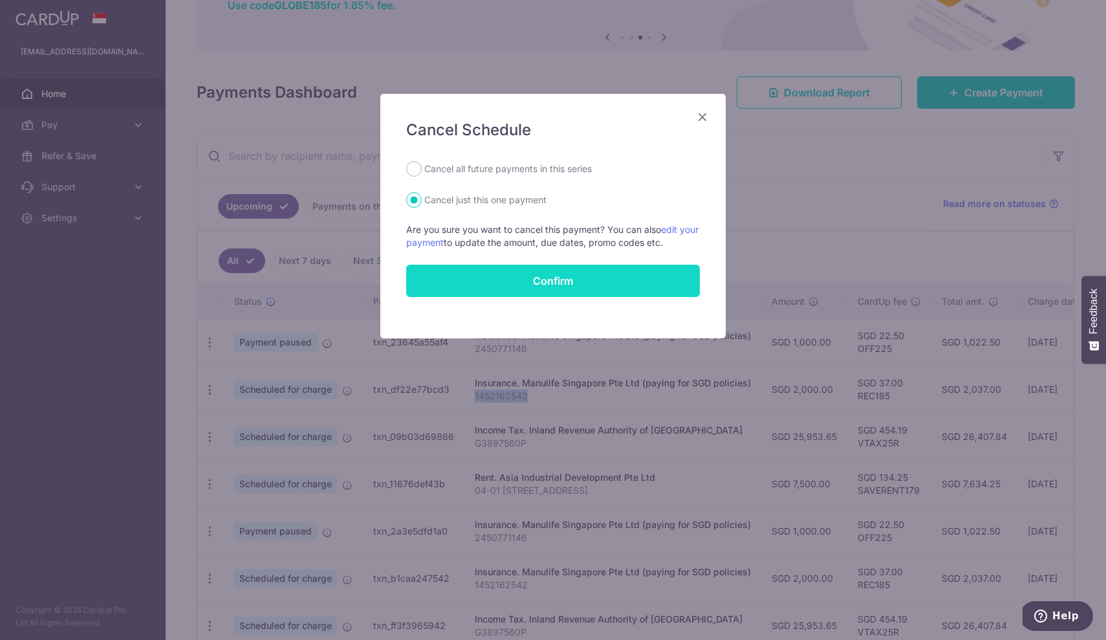
click at [534, 282] on button "Confirm" at bounding box center [553, 281] width 294 height 32
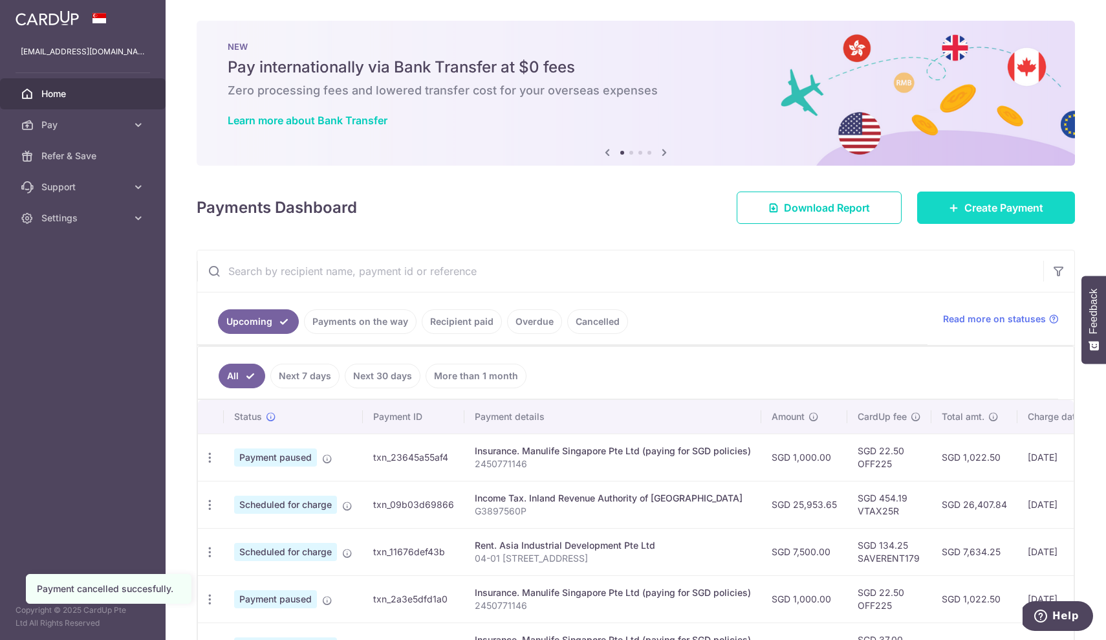
click at [992, 209] on span "Create Payment" at bounding box center [1003, 208] width 79 height 16
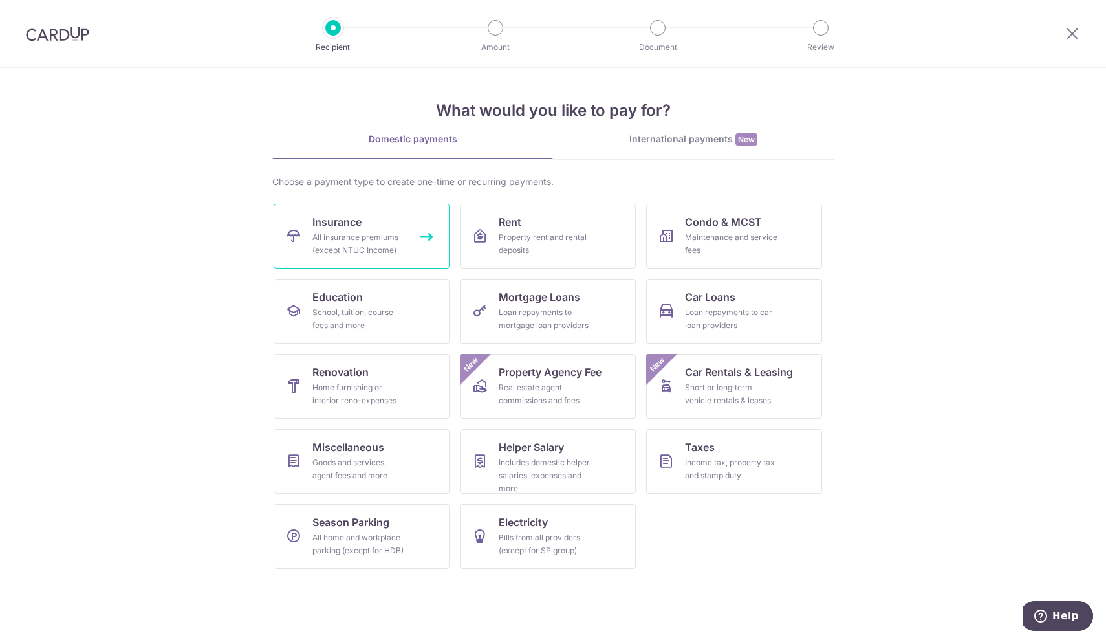
click at [348, 233] on div "All insurance premiums (except NTUC Income)" at bounding box center [358, 244] width 93 height 26
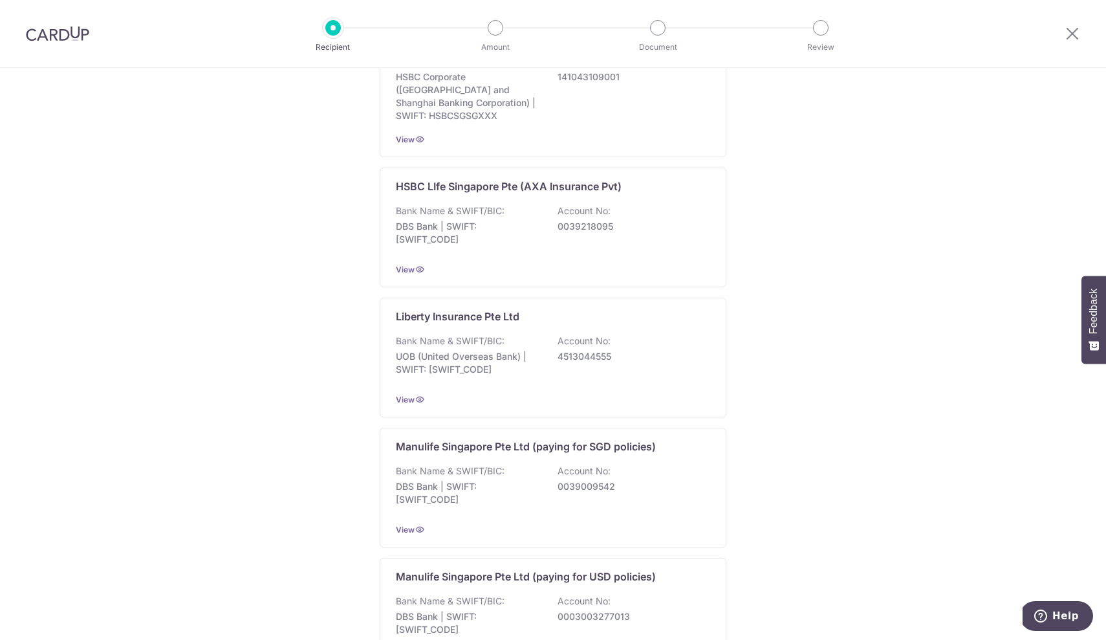
scroll to position [968, 0]
click at [511, 440] on p "Manulife Singapore Pte Ltd (paying for SGD policies)" at bounding box center [526, 447] width 260 height 16
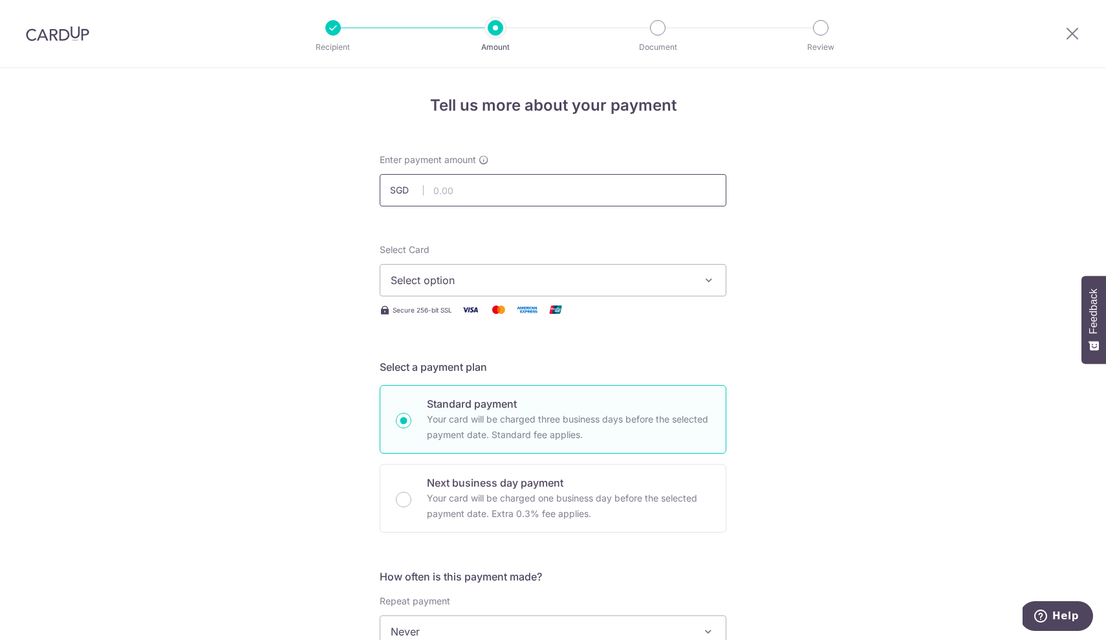
click at [508, 179] on input "text" at bounding box center [553, 190] width 347 height 32
type input "2,000.00"
click at [424, 276] on span "Select option" at bounding box center [541, 280] width 301 height 16
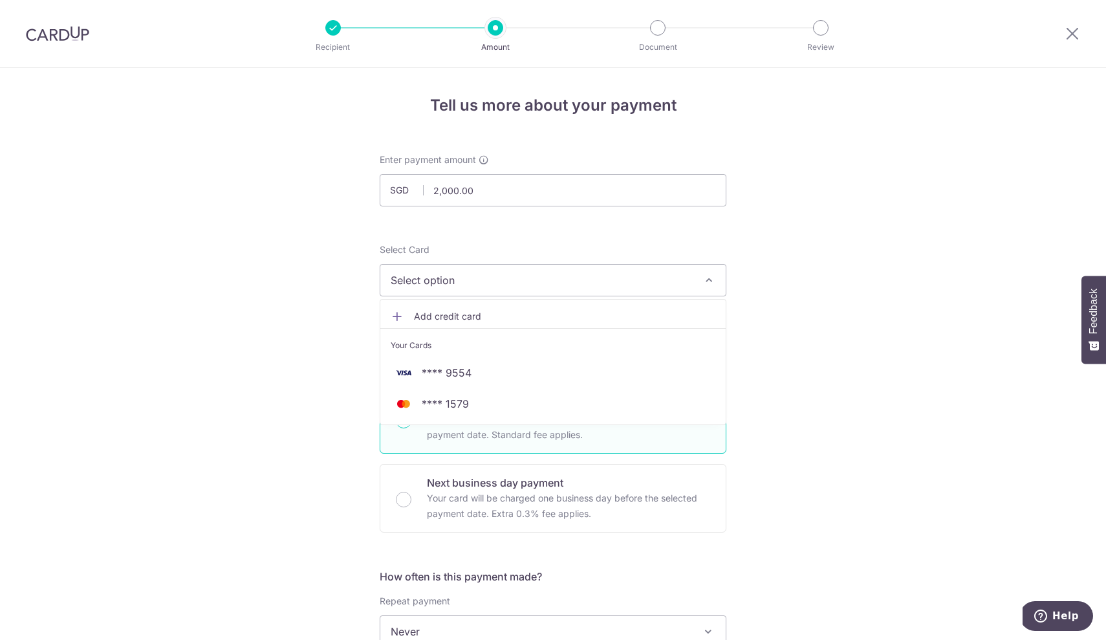
click at [428, 312] on span "Add credit card" at bounding box center [564, 316] width 301 height 13
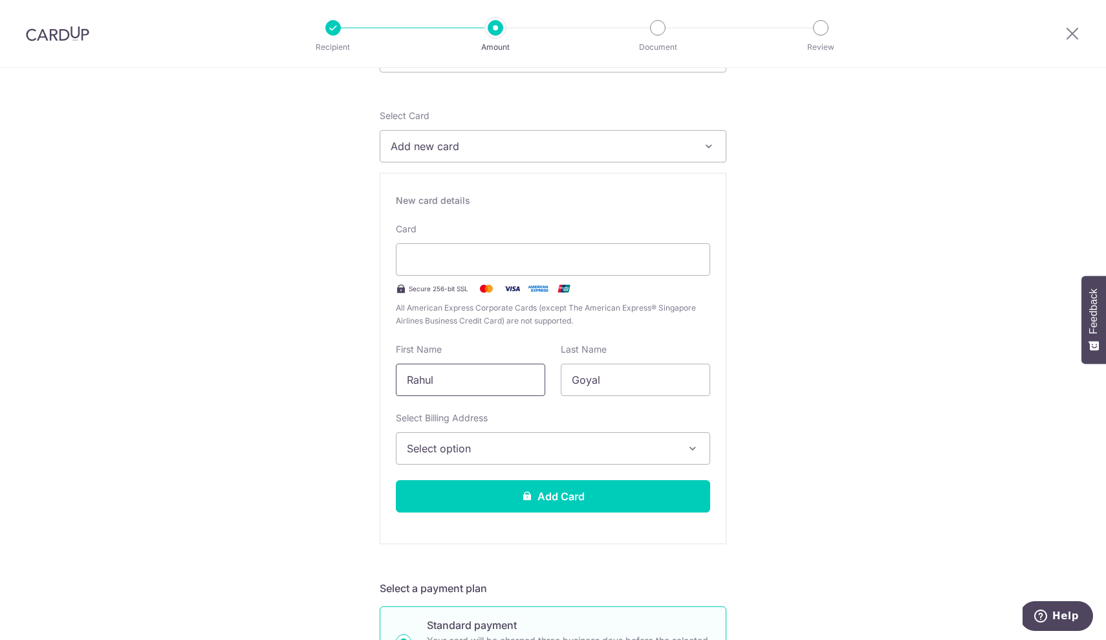
scroll to position [168, 0]
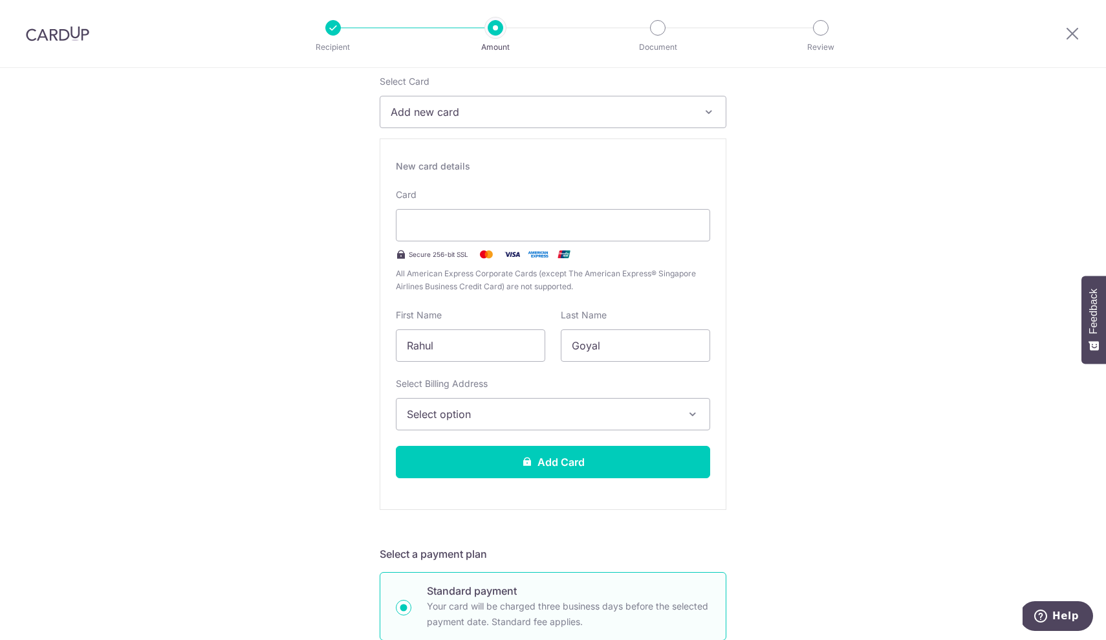
click at [567, 424] on button "Select option" at bounding box center [553, 414] width 314 height 32
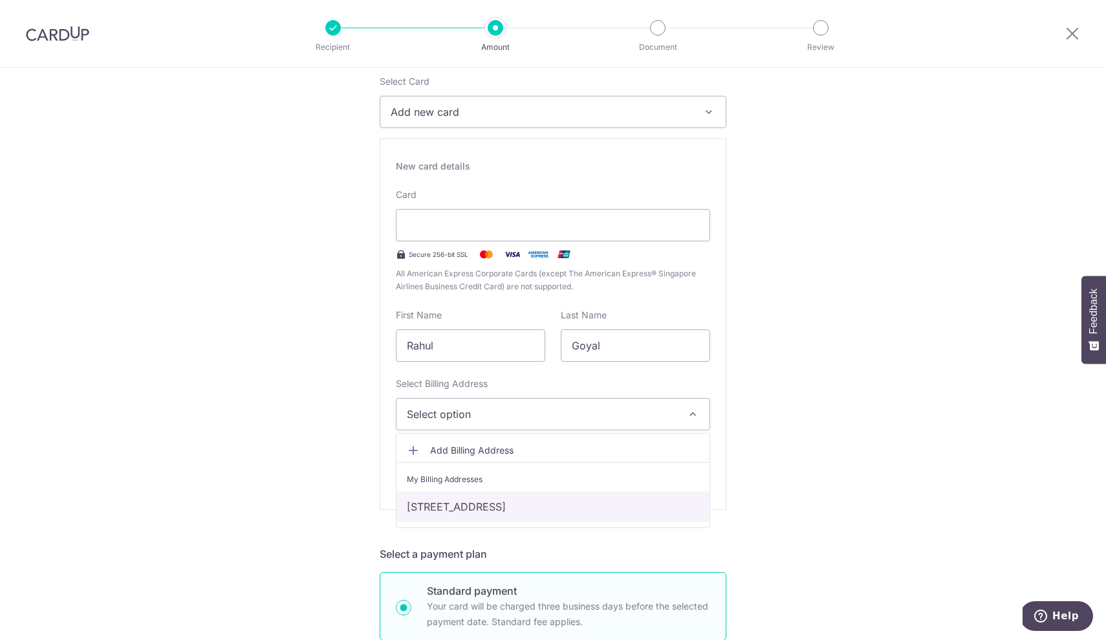
click at [501, 505] on link "04-01, 78 holland road, Singapore, Singapore-258873" at bounding box center [553, 506] width 313 height 31
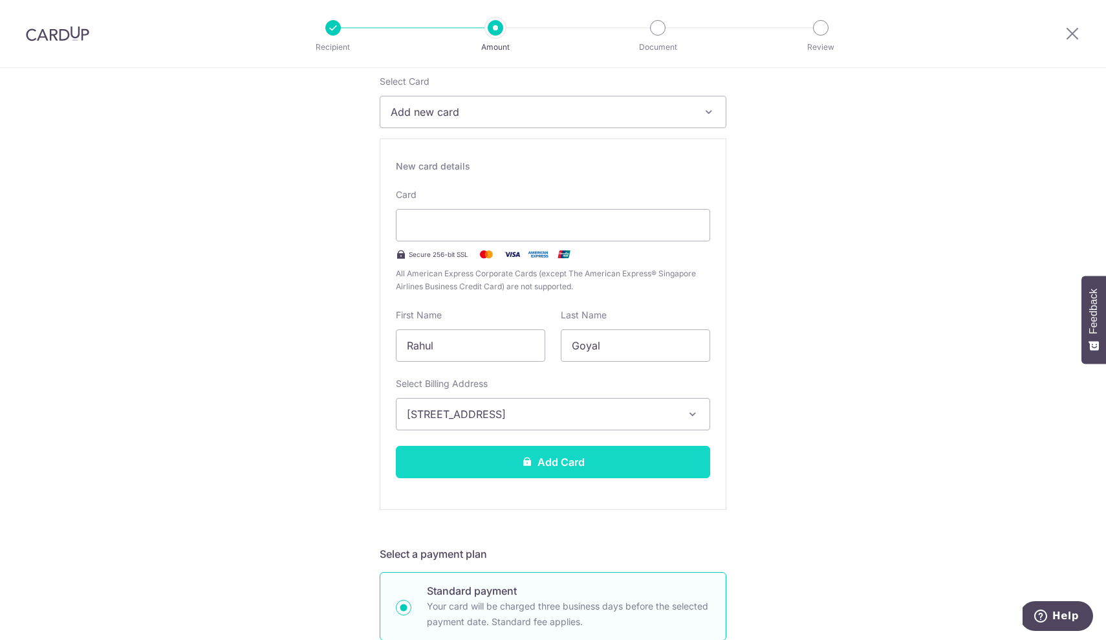
click at [580, 463] on button "Add Card" at bounding box center [553, 462] width 314 height 32
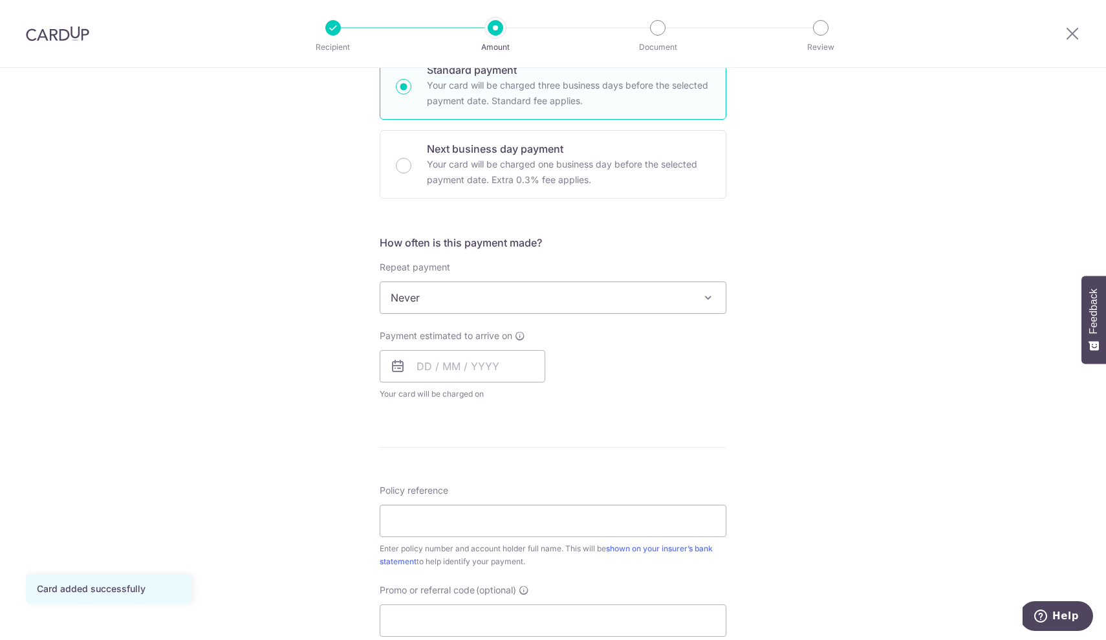
scroll to position [341, 0]
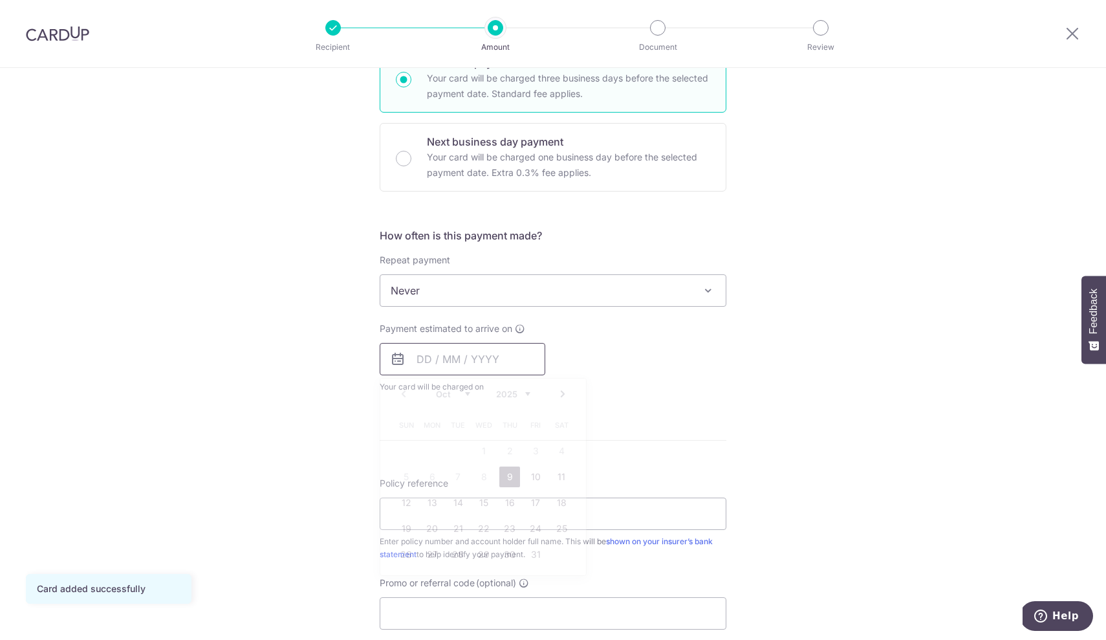
click at [429, 363] on input "text" at bounding box center [463, 359] width 166 height 32
click at [509, 477] on link "9" at bounding box center [509, 476] width 21 height 21
type input "09/10/2025"
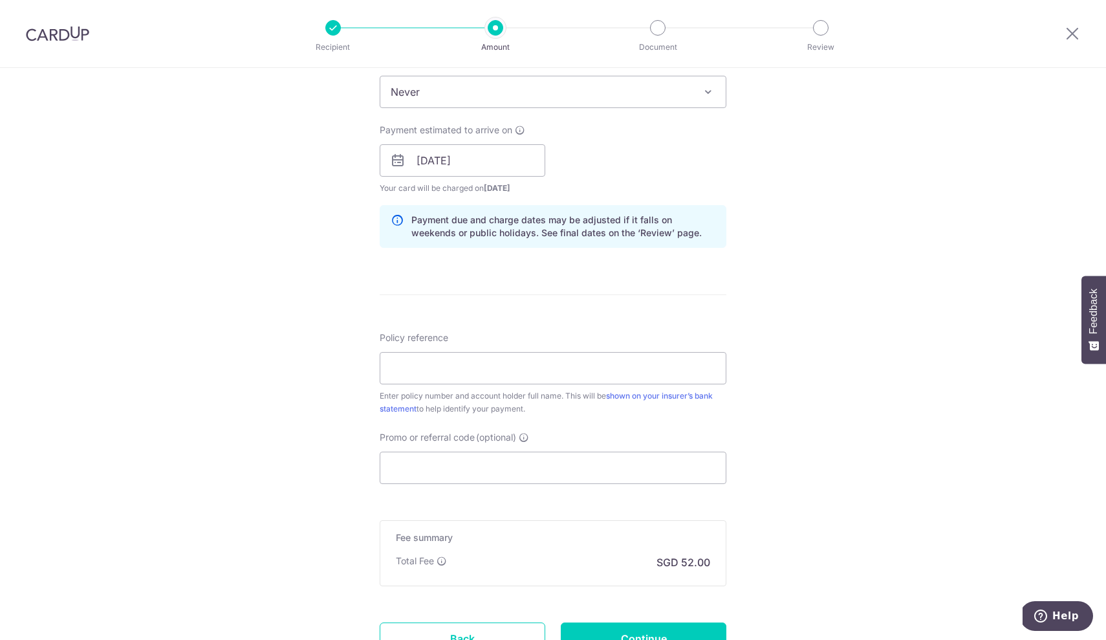
scroll to position [545, 0]
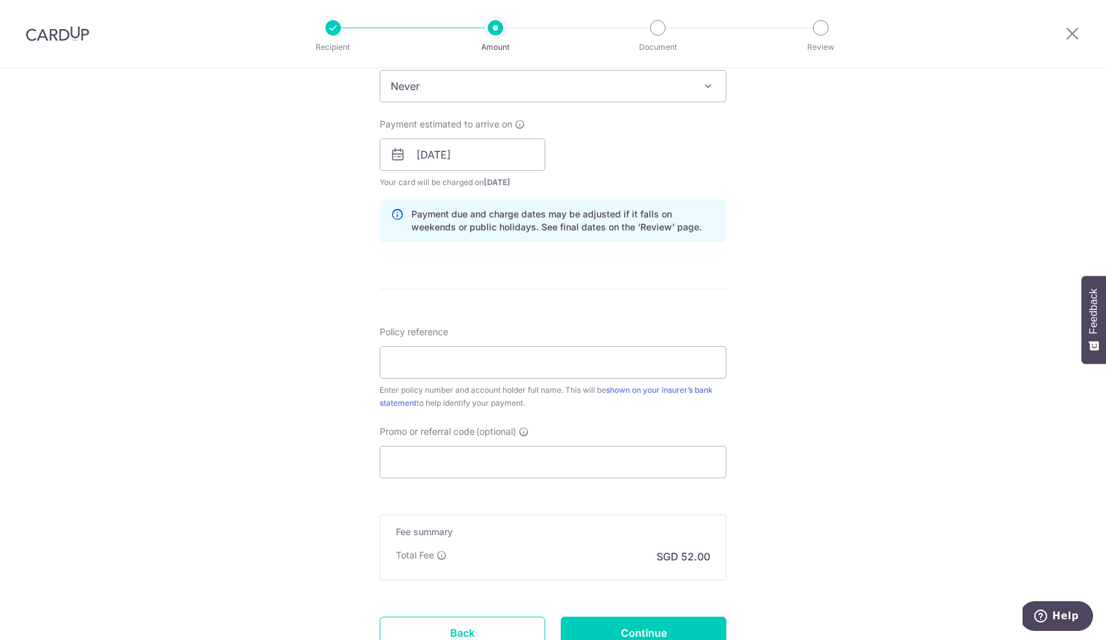
click at [534, 383] on div "Policy reference Enter policy number and account holder full name. This will be…" at bounding box center [553, 367] width 347 height 84
click at [545, 362] on input "Policy reference" at bounding box center [553, 362] width 347 height 32
paste input "1452162542"
type input "1452162542"
click at [505, 457] on input "Promo or referral code (optional)" at bounding box center [553, 462] width 347 height 32
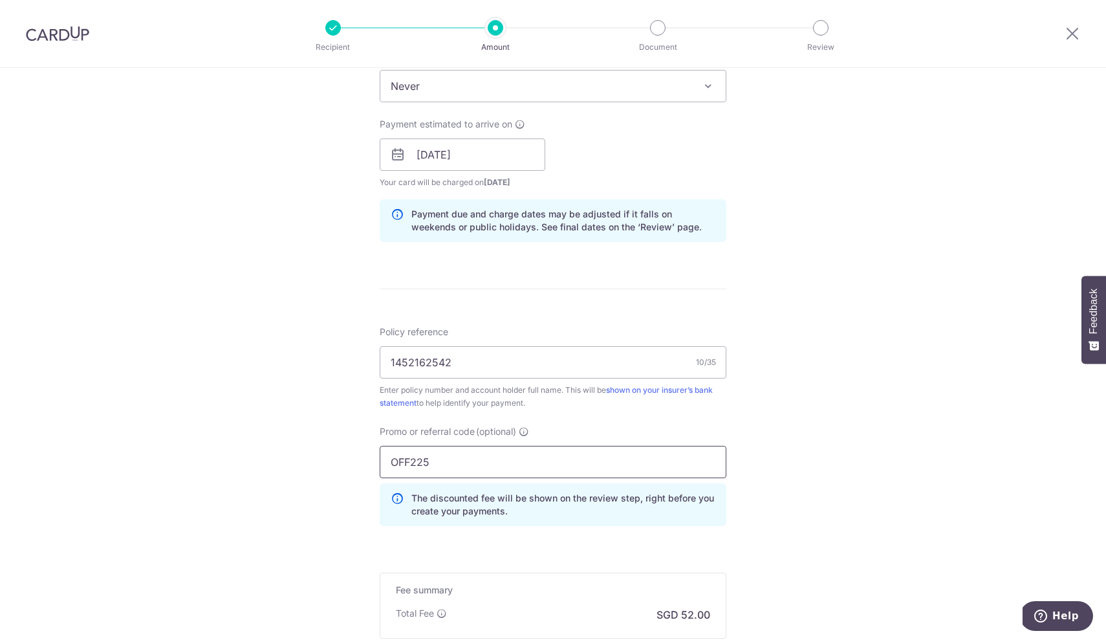
type input "OFF225"
click at [900, 424] on div "Tell us more about your payment Enter payment amount SGD 2,000.00 2000.00 Card …" at bounding box center [553, 163] width 1106 height 1281
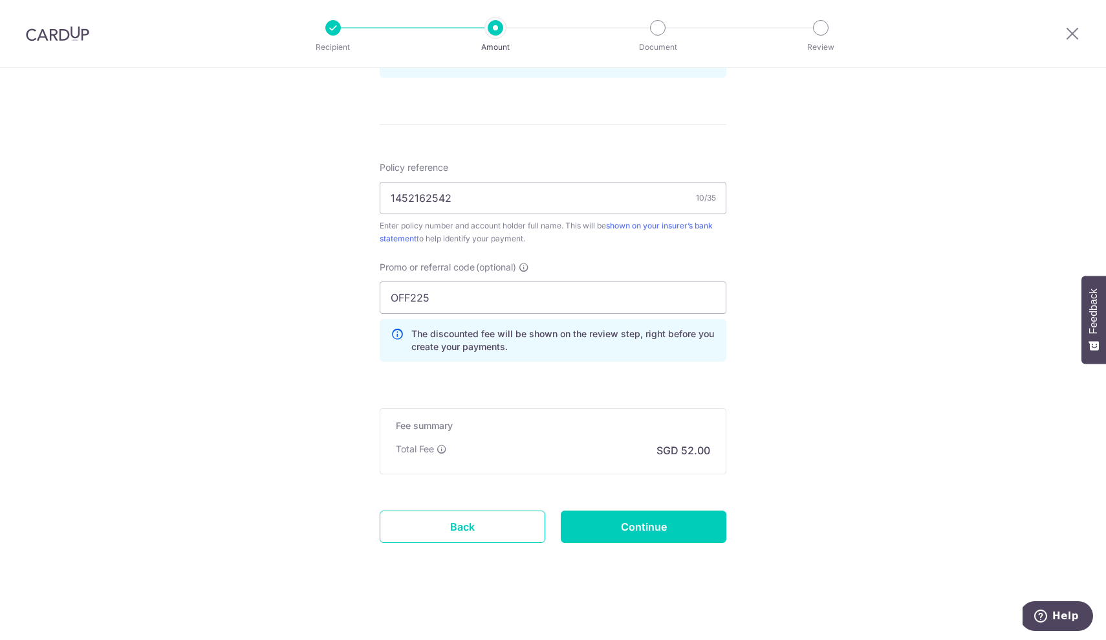
scroll to position [710, 0]
click at [653, 528] on input "Continue" at bounding box center [644, 526] width 166 height 32
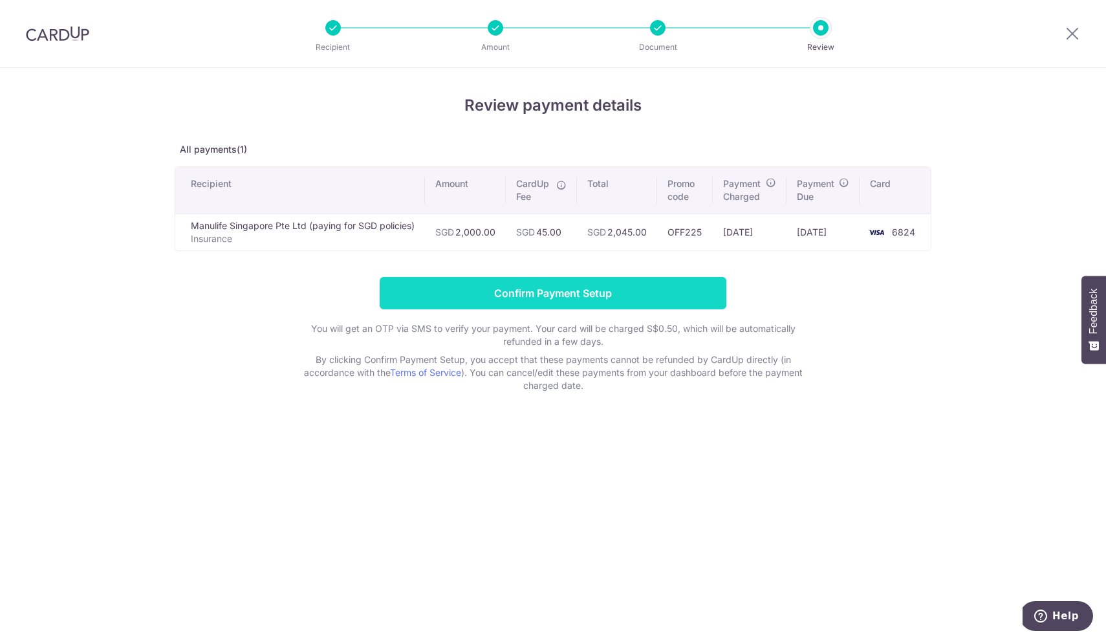
click at [608, 298] on input "Confirm Payment Setup" at bounding box center [553, 293] width 347 height 32
